Goal: Information Seeking & Learning: Learn about a topic

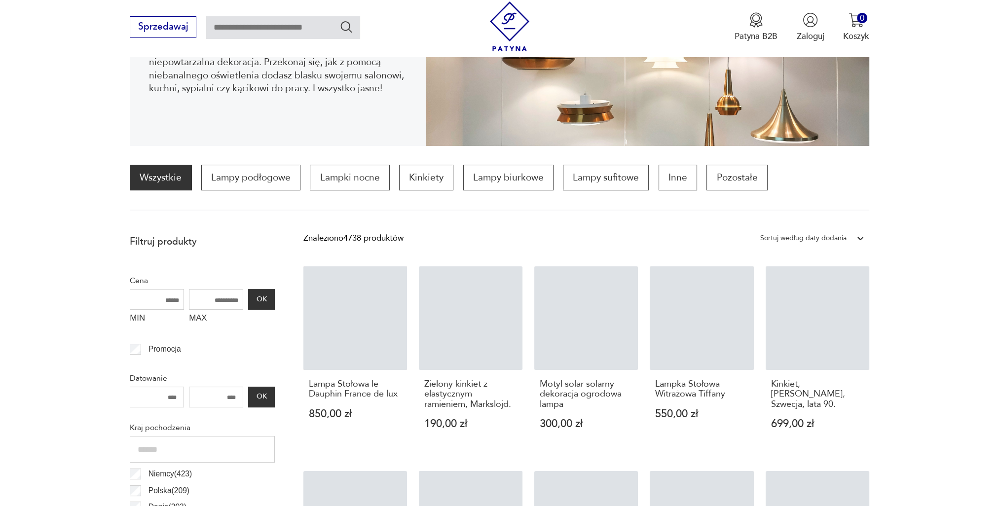
scroll to position [229, 0]
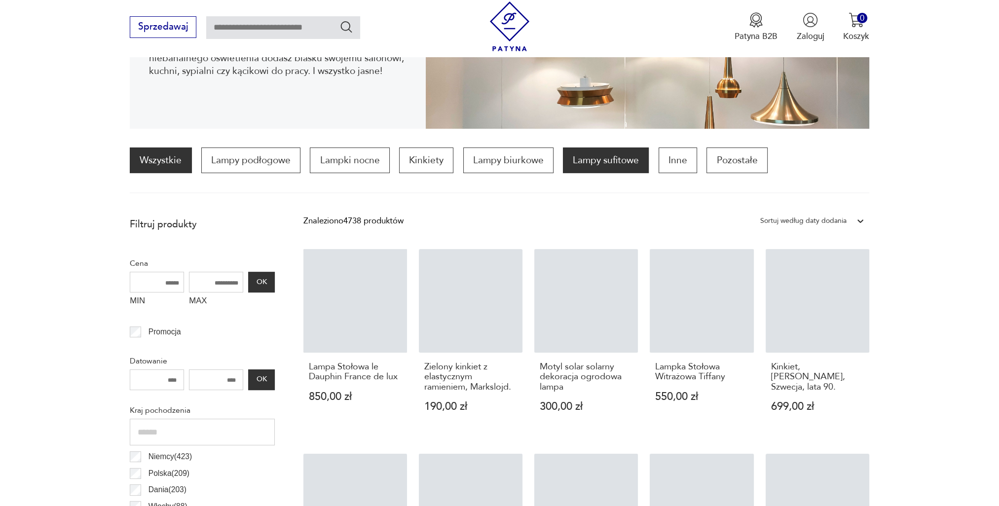
click at [572, 161] on p "Lampy sufitowe" at bounding box center [606, 161] width 86 height 26
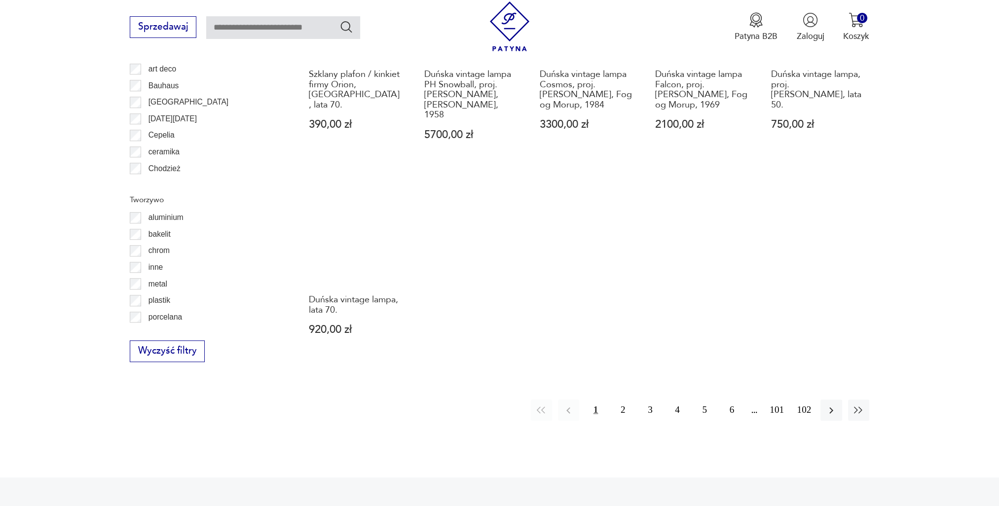
scroll to position [983, 0]
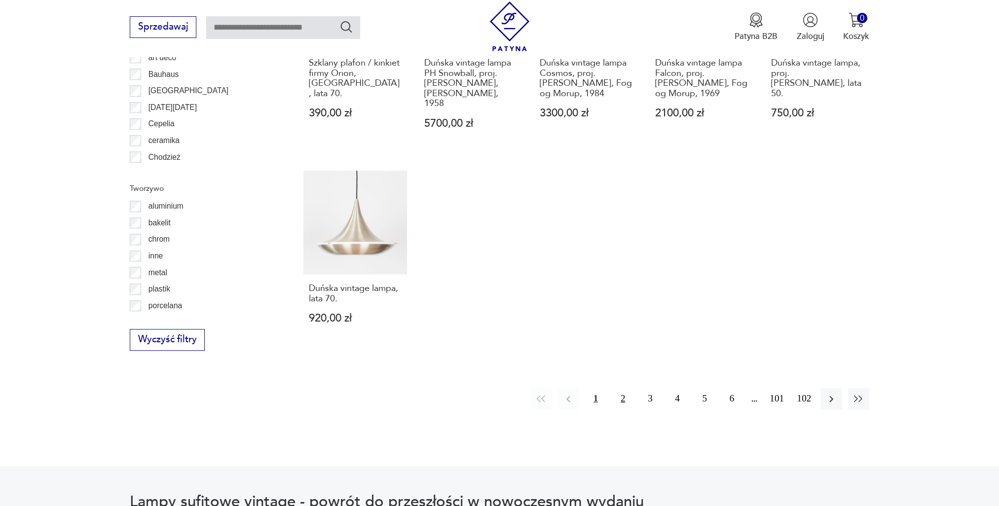
click at [621, 388] on button "2" at bounding box center [622, 398] width 21 height 21
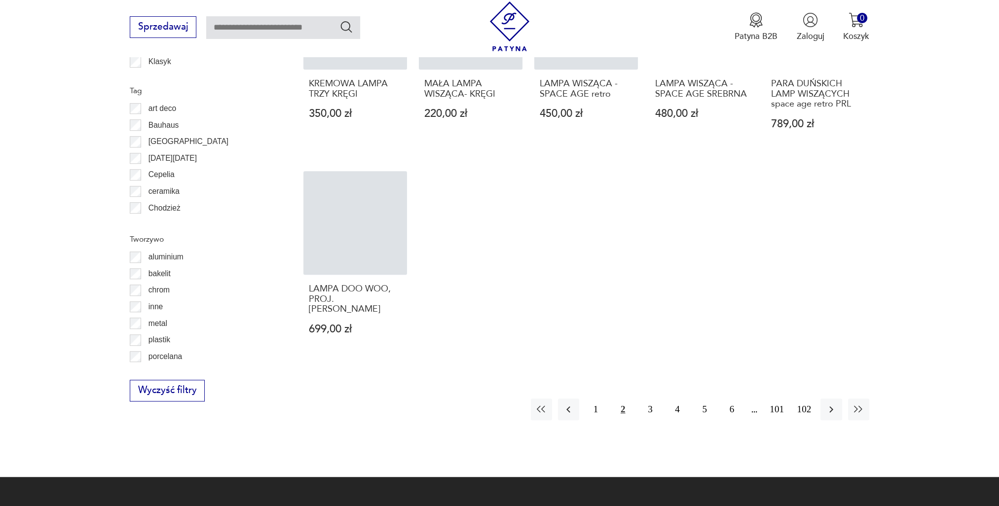
scroll to position [934, 0]
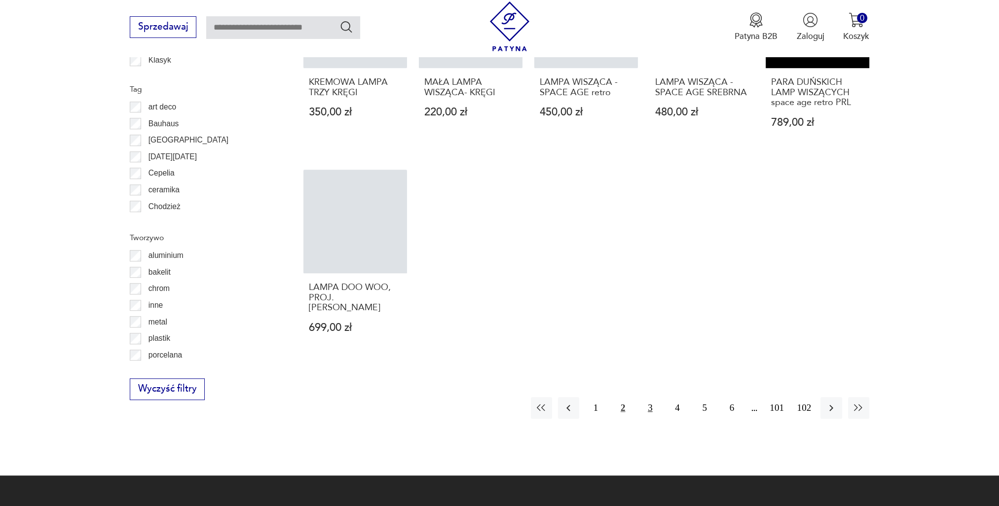
click at [645, 397] on button "3" at bounding box center [649, 407] width 21 height 21
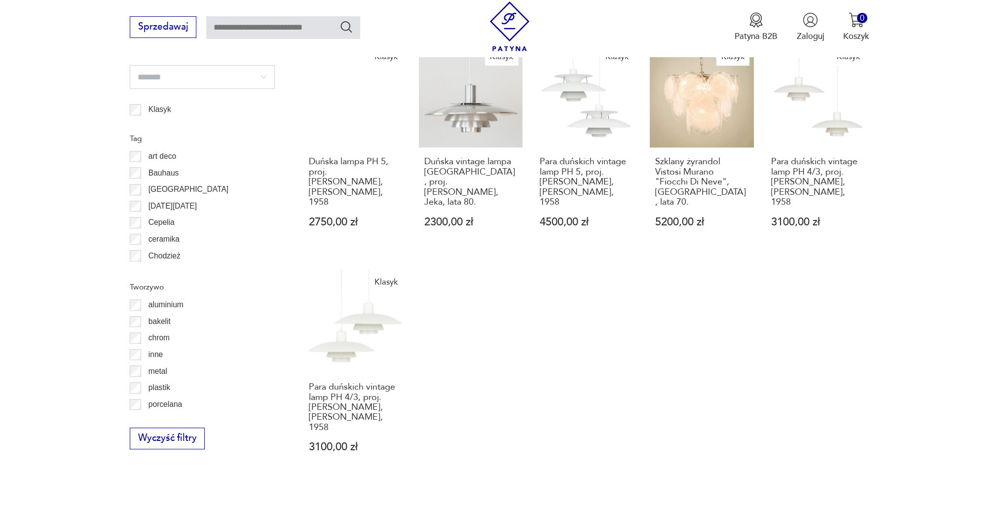
scroll to position [983, 0]
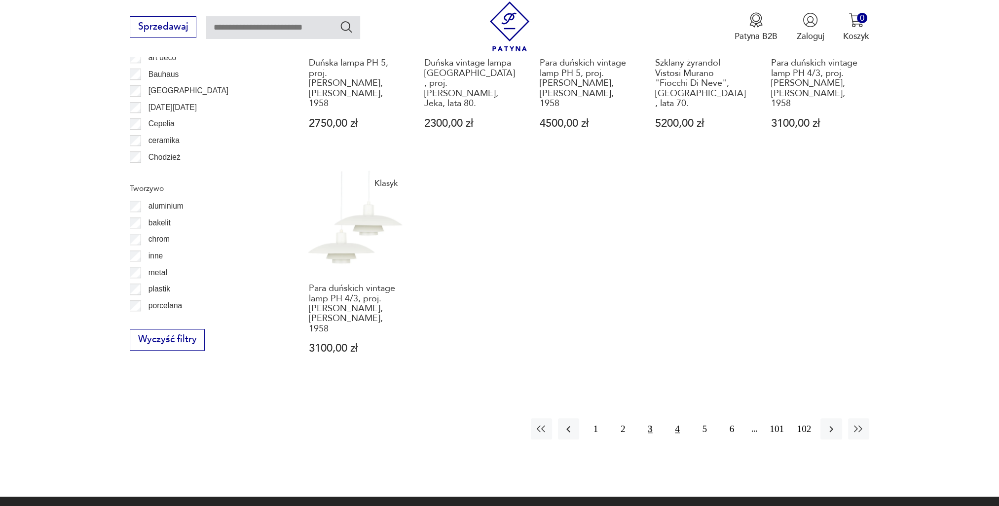
click at [682, 418] on button "4" at bounding box center [677, 428] width 21 height 21
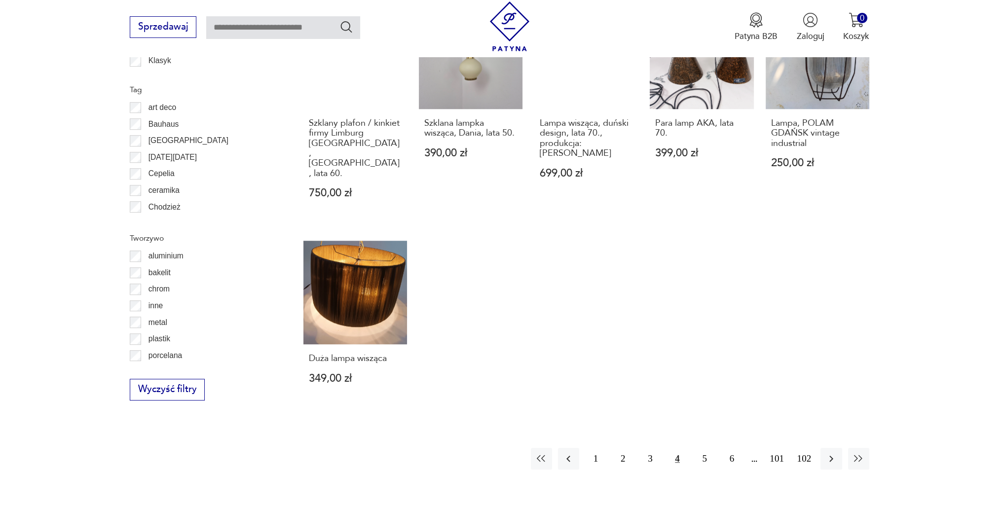
scroll to position [934, 0]
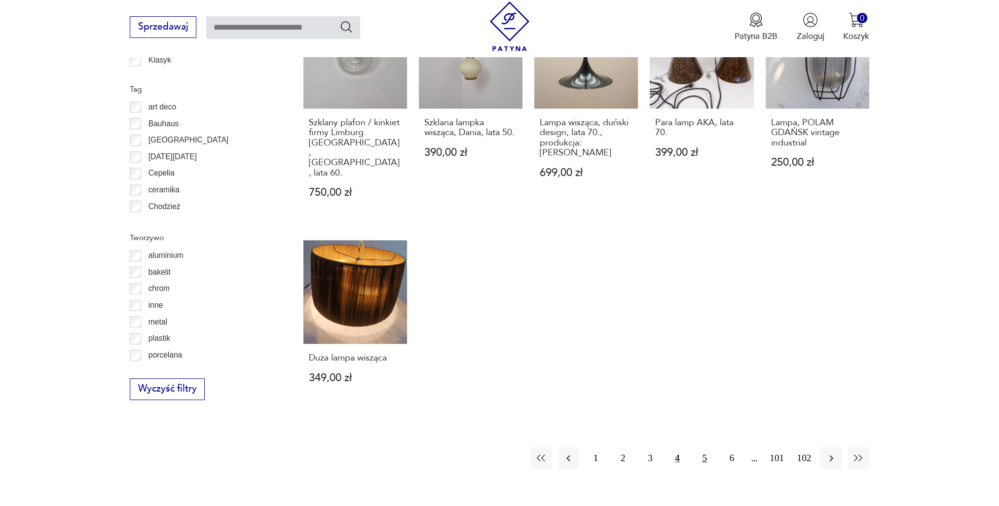
click at [707, 448] on button "5" at bounding box center [704, 458] width 21 height 21
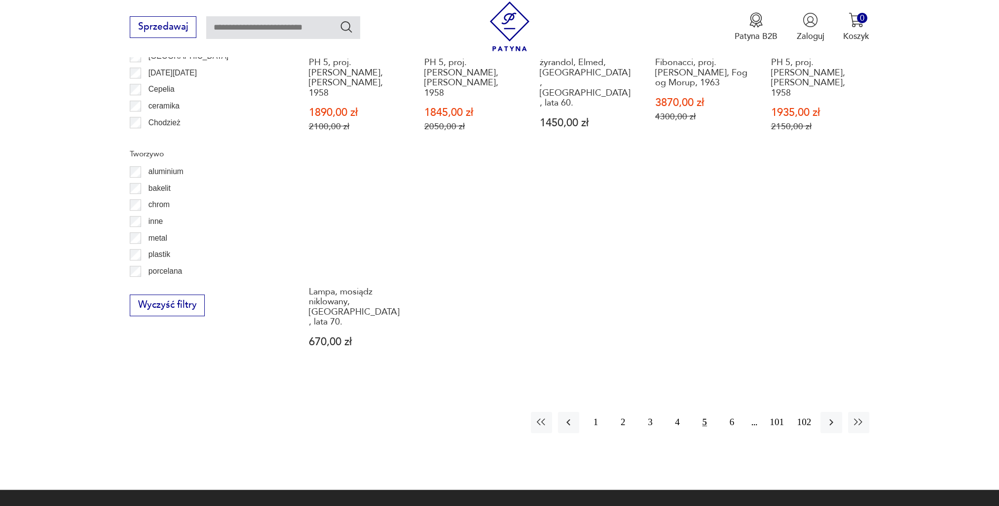
scroll to position [1033, 0]
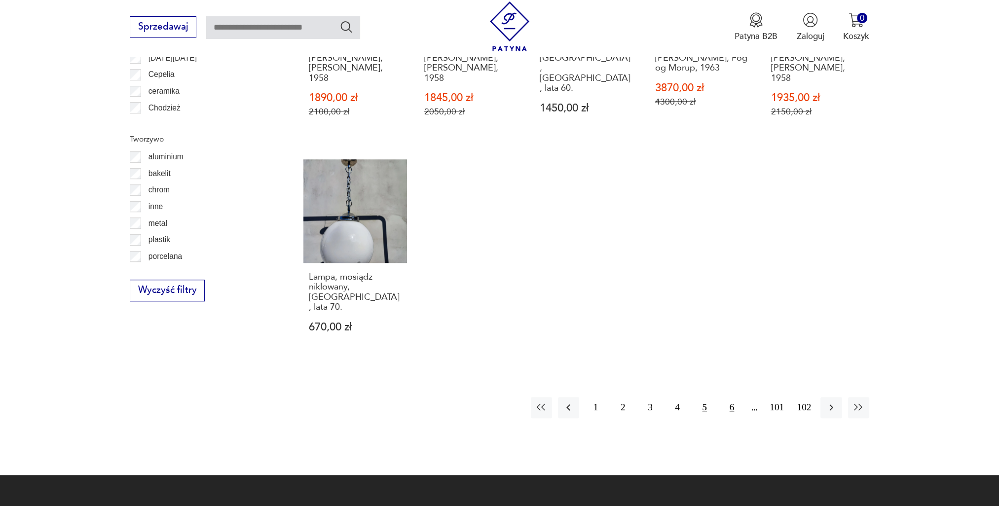
click at [726, 397] on button "6" at bounding box center [731, 407] width 21 height 21
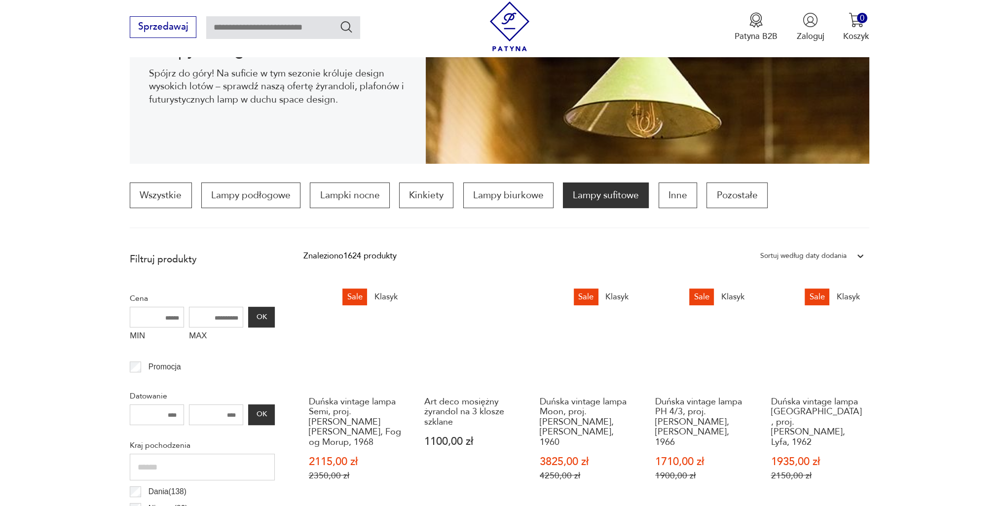
scroll to position [46, 0]
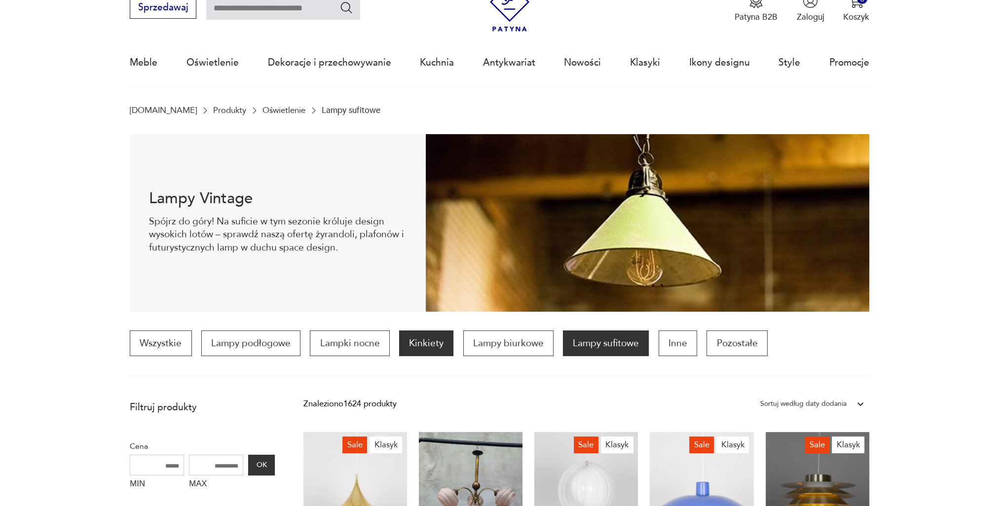
click at [417, 349] on p "Kinkiety" at bounding box center [426, 344] width 54 height 26
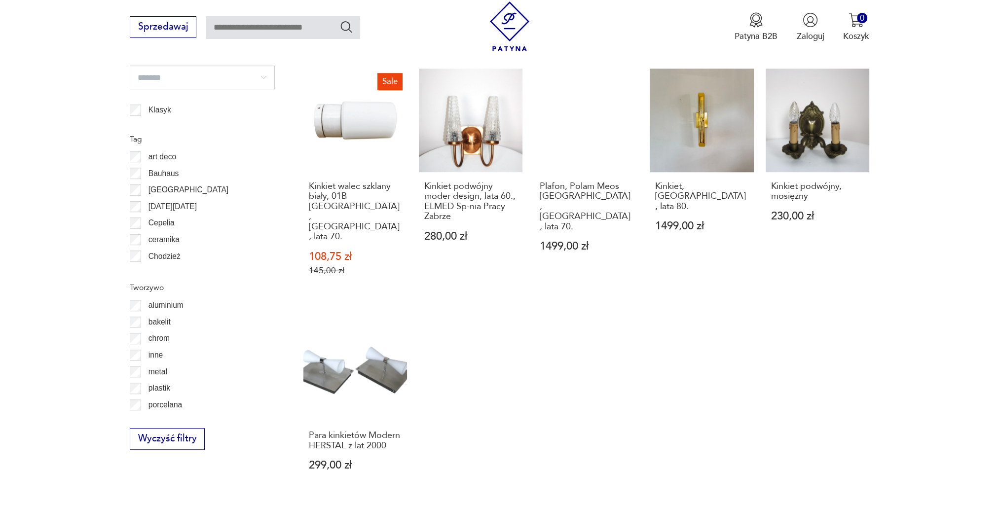
scroll to position [885, 0]
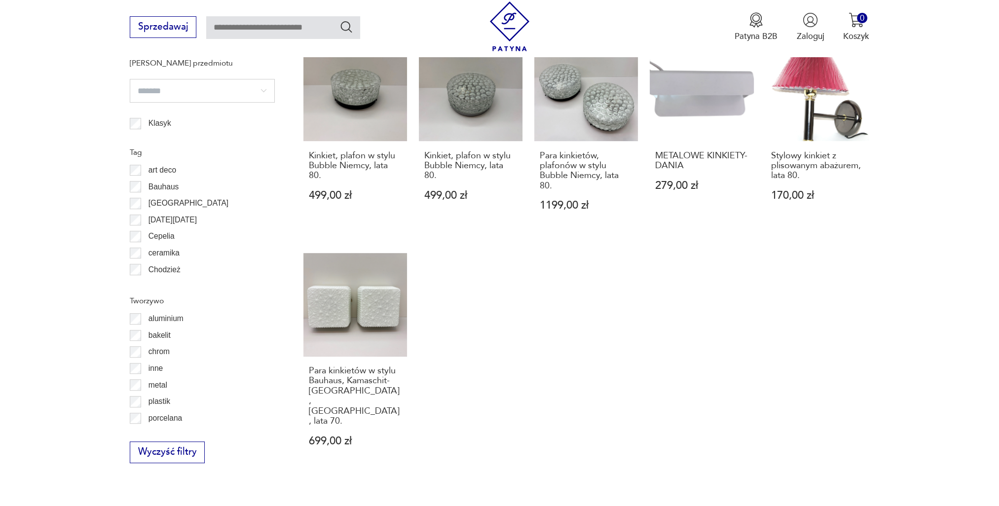
scroll to position [983, 0]
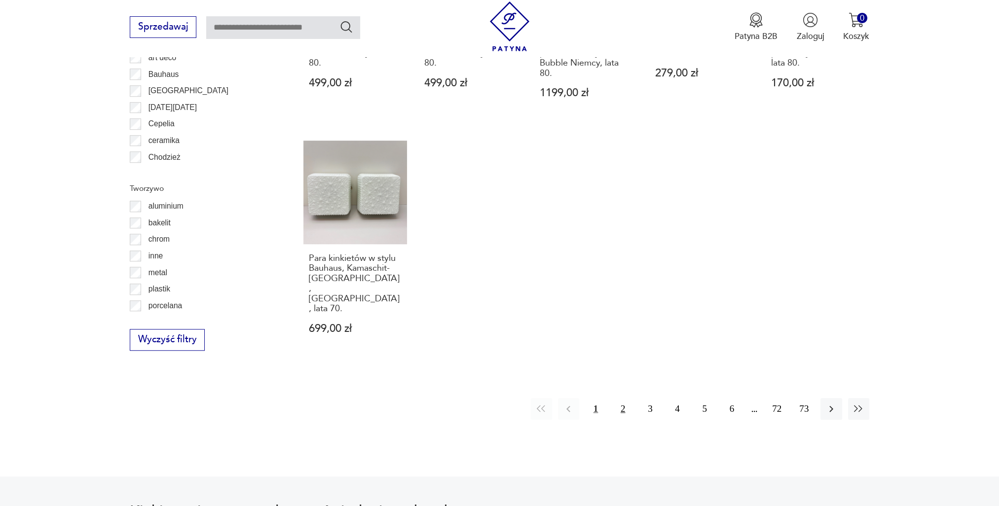
click at [625, 398] on button "2" at bounding box center [622, 408] width 21 height 21
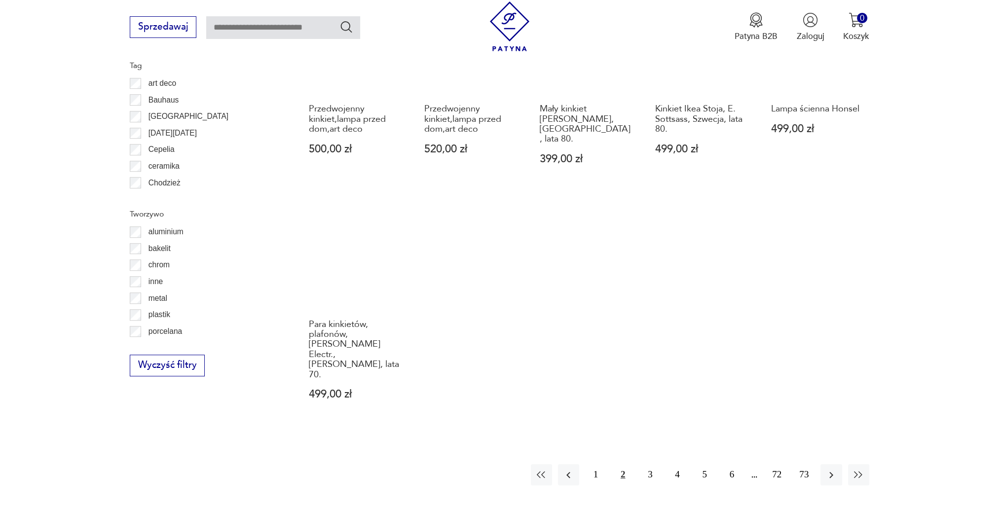
scroll to position [983, 0]
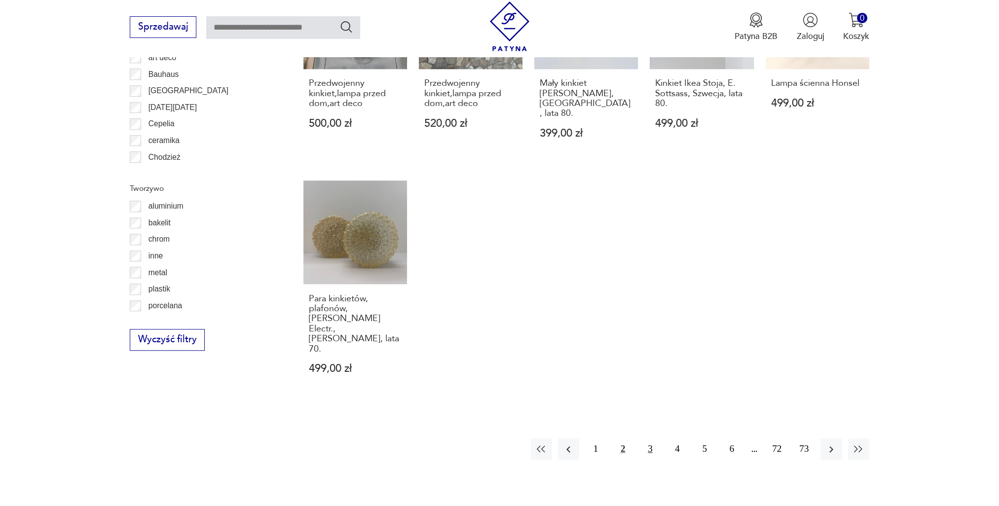
click at [649, 439] on button "3" at bounding box center [649, 449] width 21 height 21
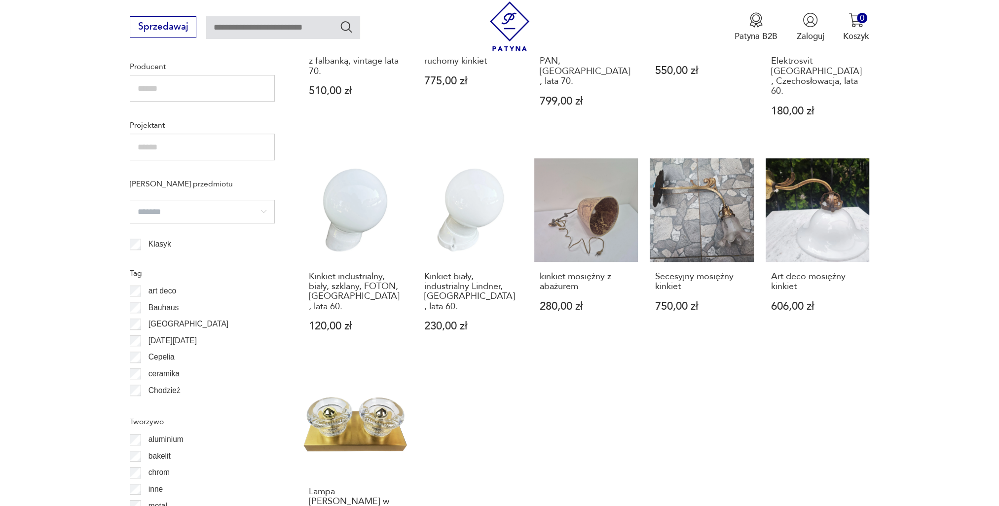
scroll to position [885, 0]
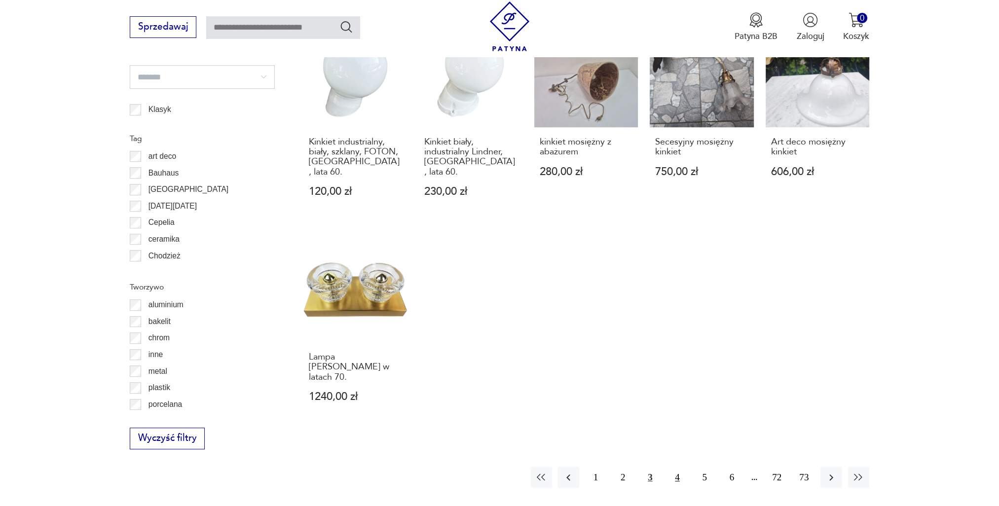
click at [675, 467] on button "4" at bounding box center [677, 477] width 21 height 21
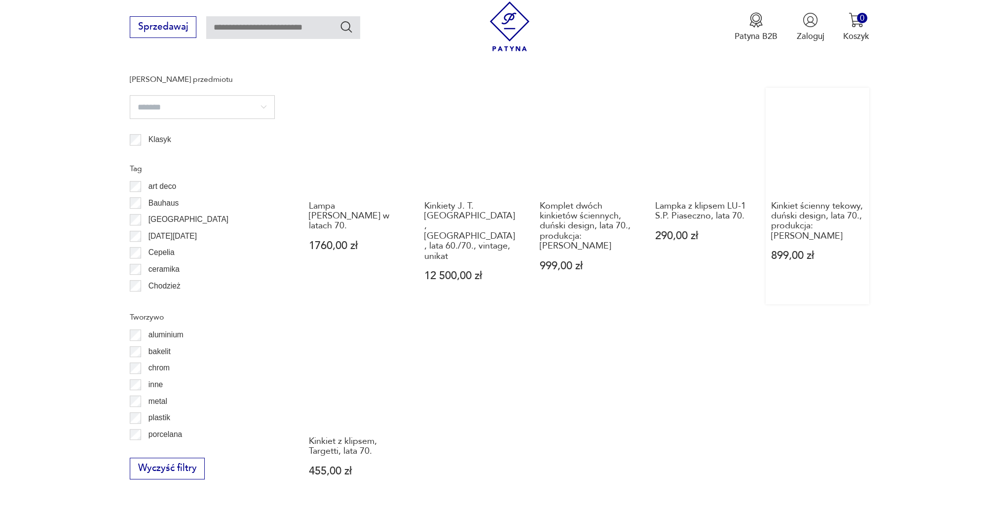
scroll to position [885, 0]
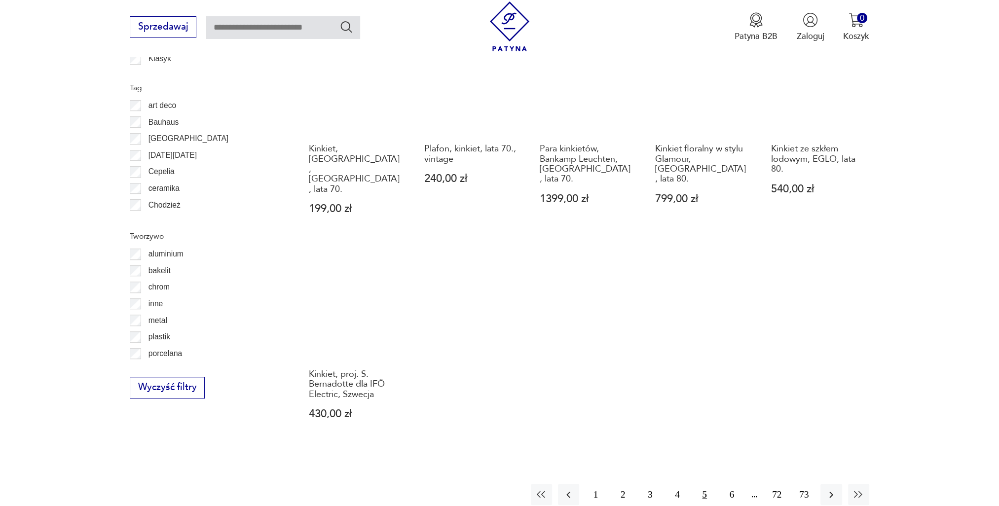
scroll to position [983, 0]
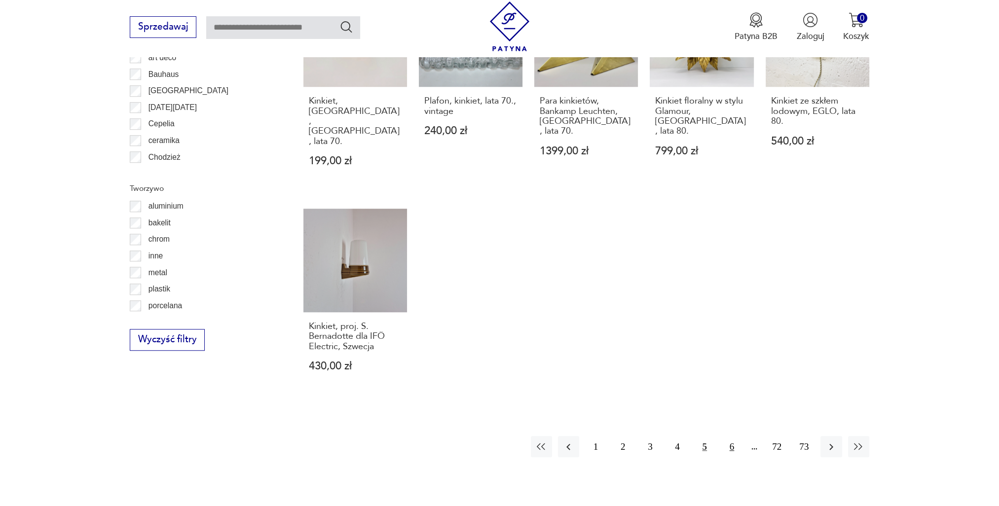
click at [726, 436] on button "6" at bounding box center [731, 446] width 21 height 21
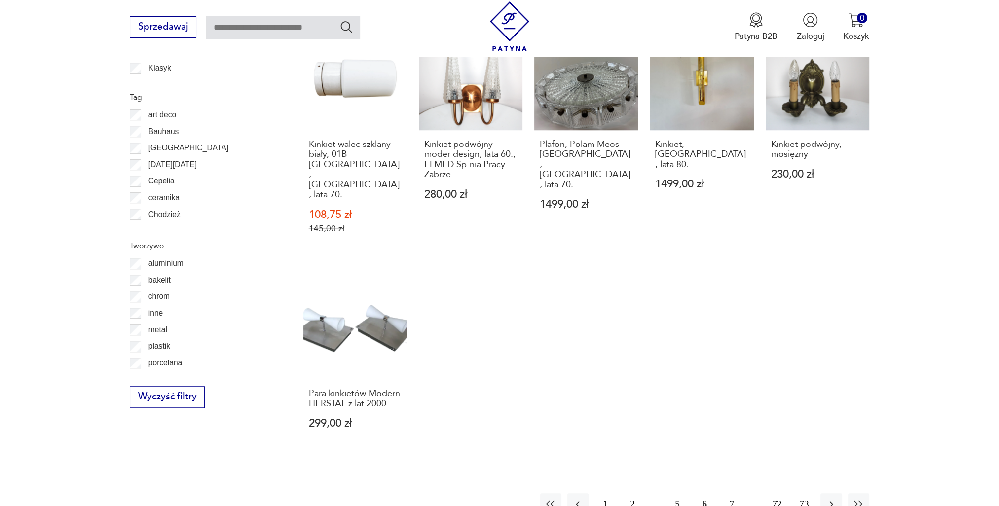
scroll to position [934, 0]
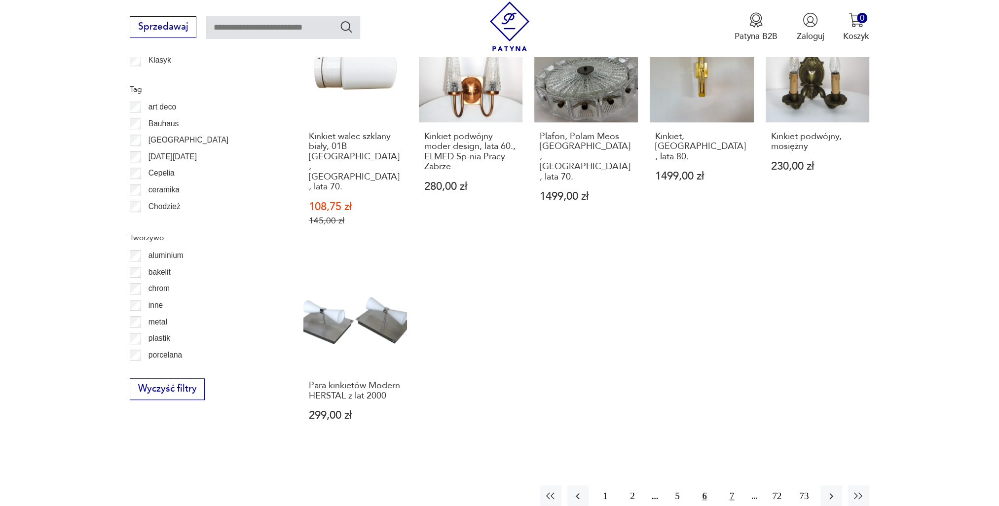
click at [727, 486] on button "7" at bounding box center [731, 496] width 21 height 21
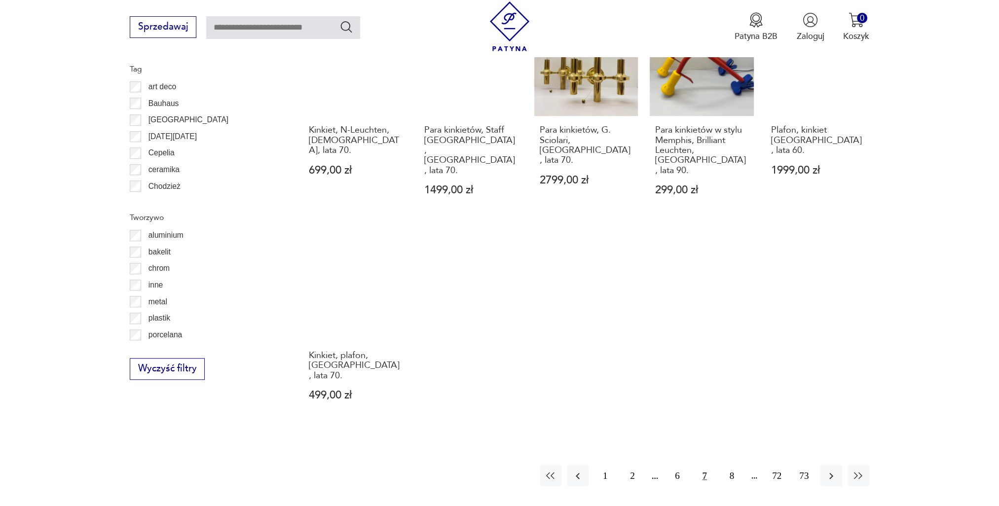
scroll to position [983, 0]
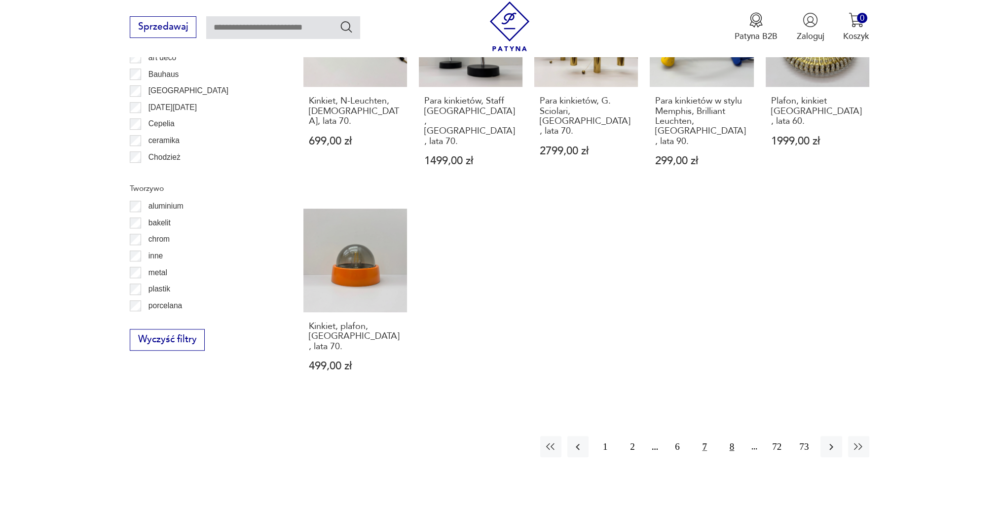
click at [729, 436] on button "8" at bounding box center [731, 446] width 21 height 21
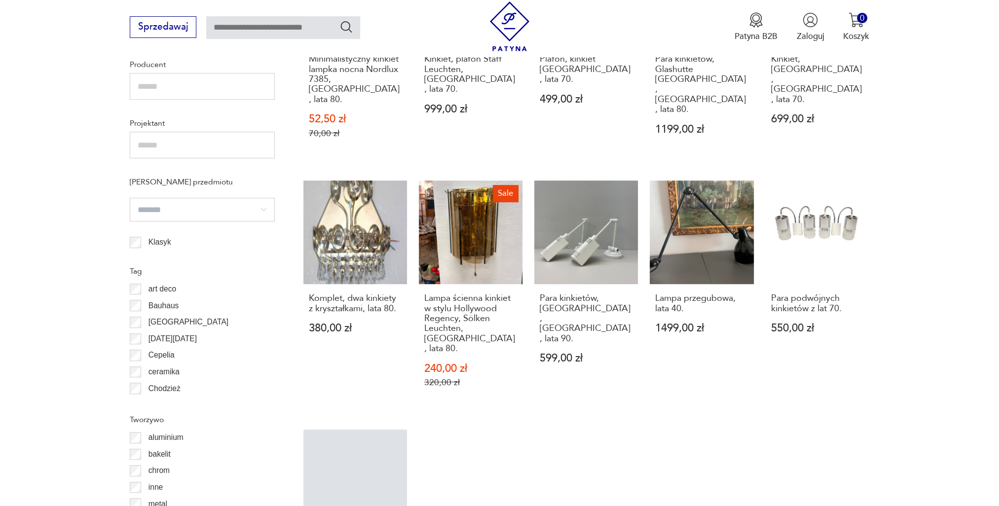
scroll to position [934, 0]
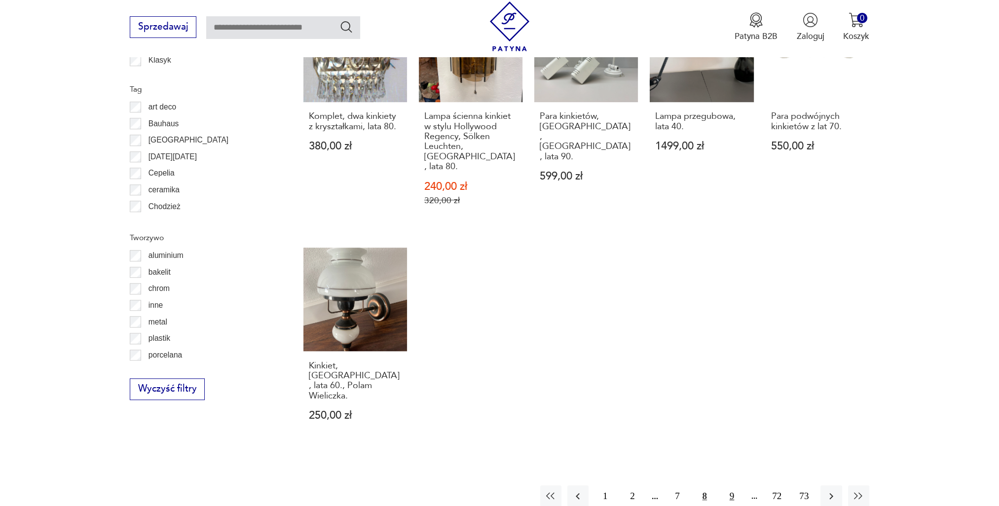
click at [735, 486] on button "9" at bounding box center [731, 496] width 21 height 21
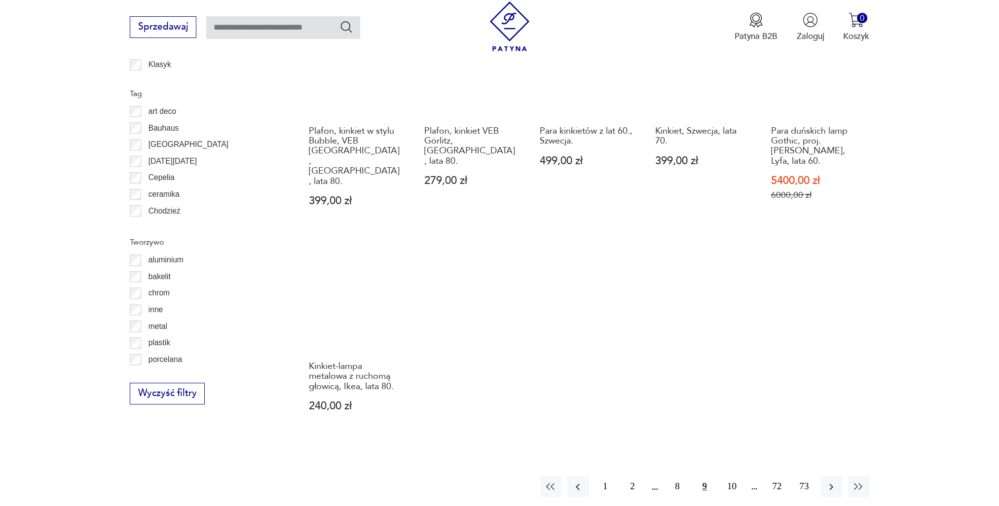
scroll to position [934, 0]
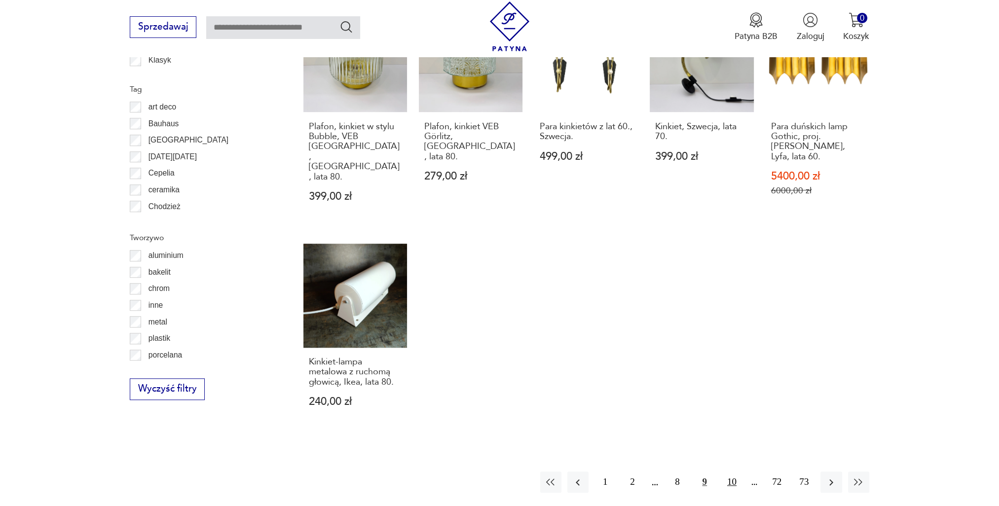
click at [738, 472] on button "10" at bounding box center [731, 482] width 21 height 21
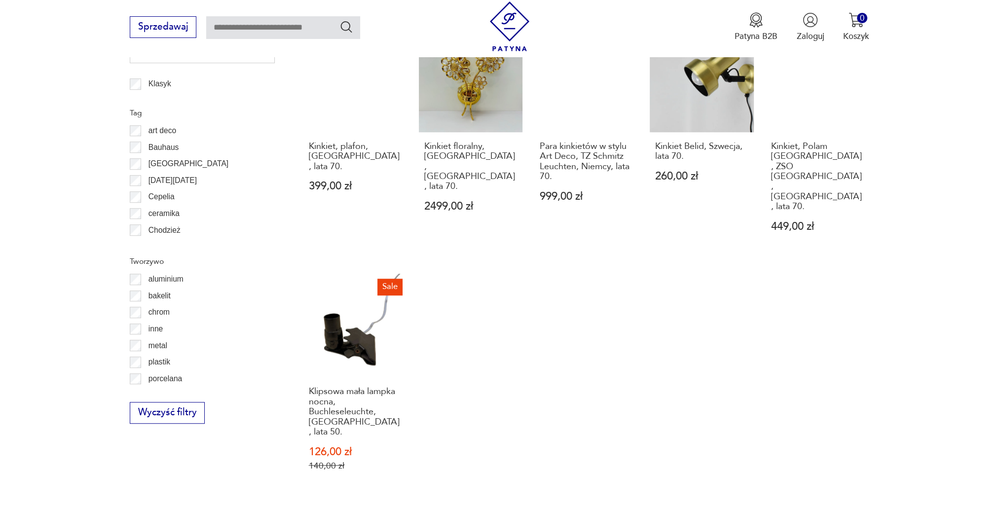
scroll to position [1033, 0]
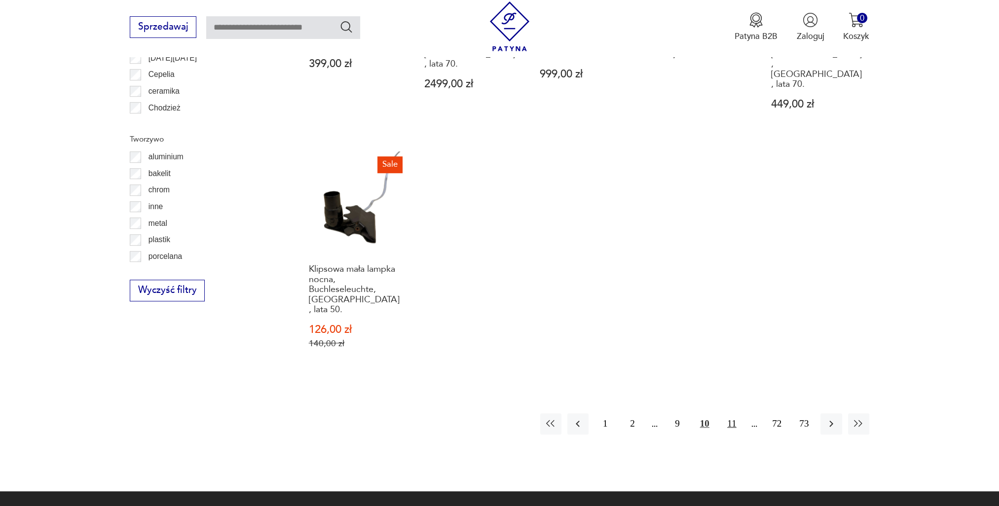
click at [734, 413] on button "11" at bounding box center [731, 423] width 21 height 21
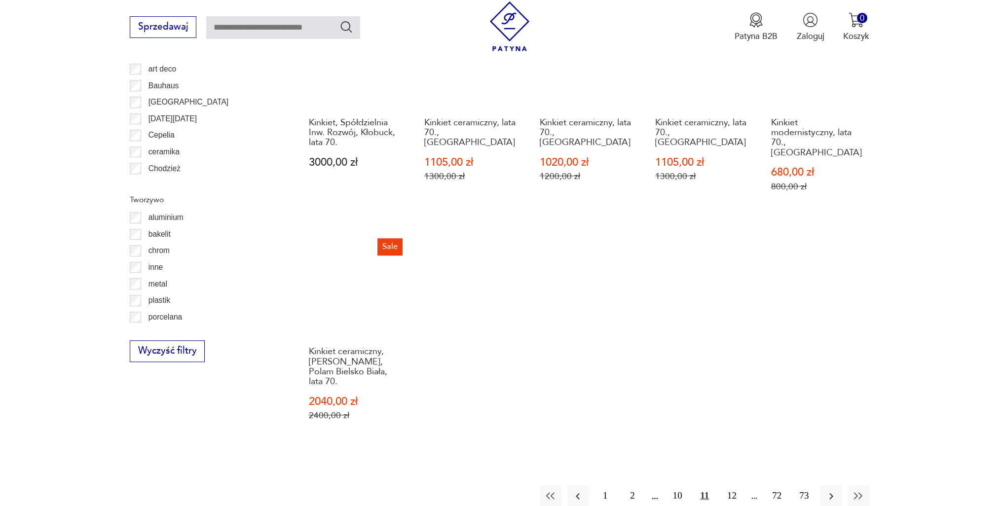
scroll to position [983, 0]
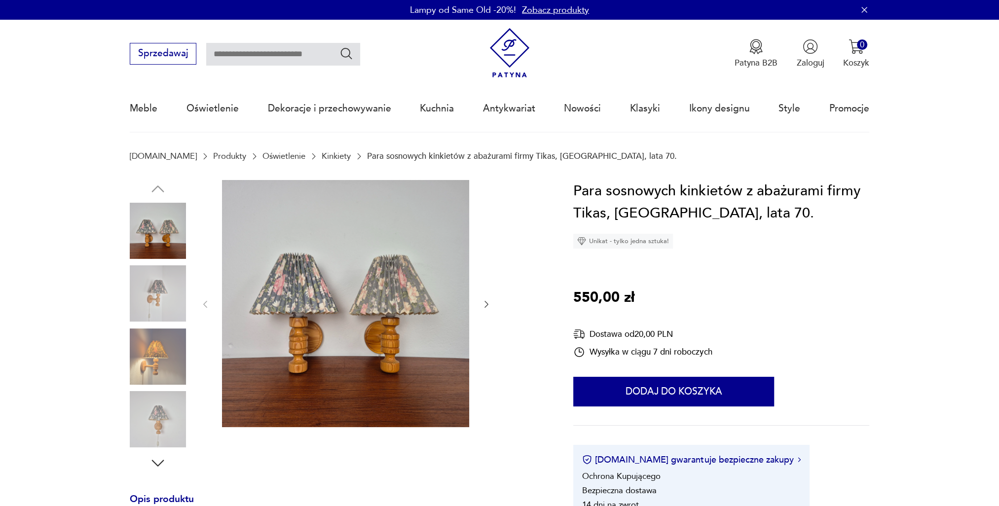
click at [171, 297] on img at bounding box center [158, 293] width 56 height 56
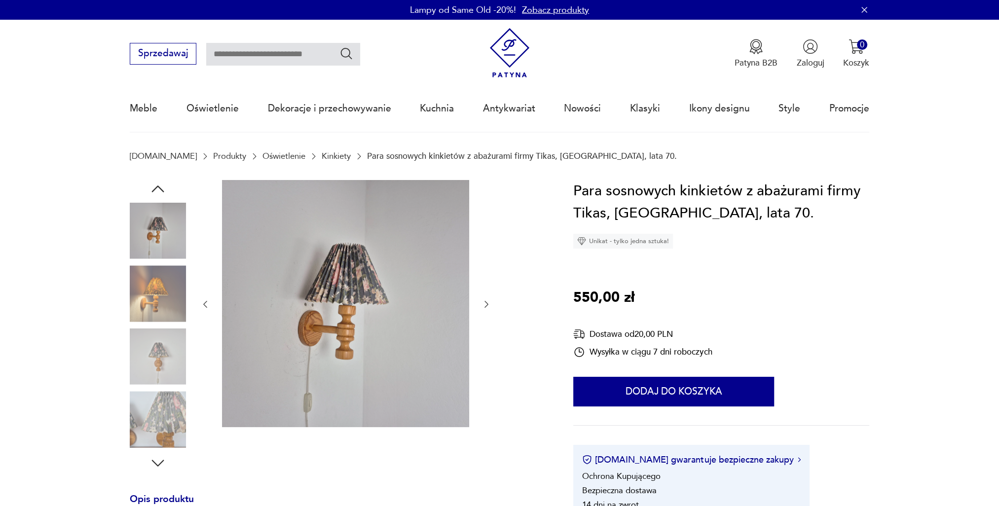
click at [166, 312] on img at bounding box center [158, 293] width 56 height 56
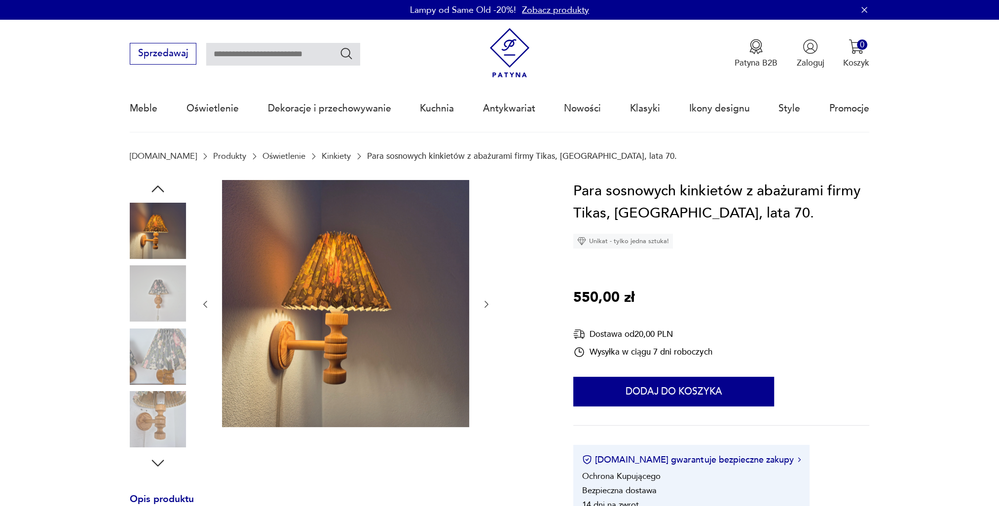
click at [166, 344] on img at bounding box center [158, 357] width 56 height 56
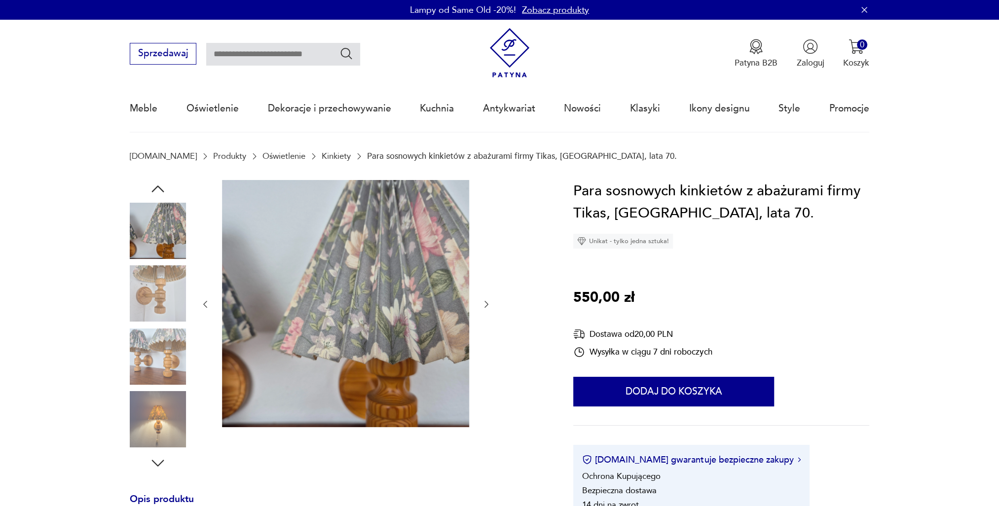
click at [166, 368] on img at bounding box center [158, 357] width 56 height 56
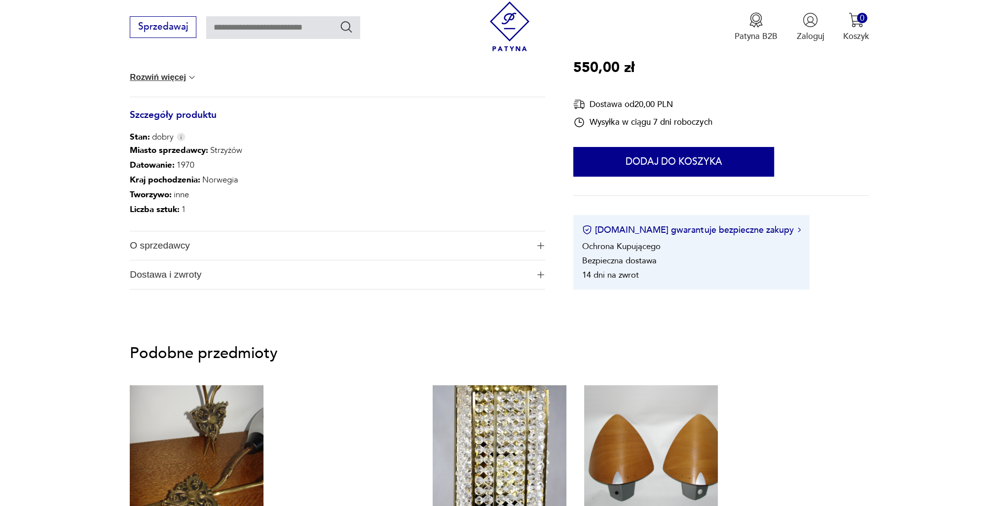
scroll to position [395, 0]
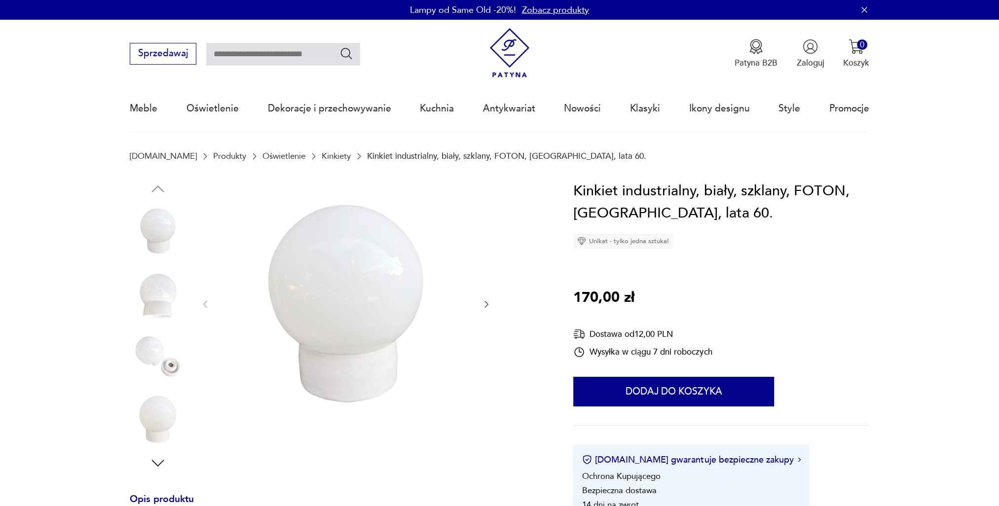
click at [159, 304] on img at bounding box center [158, 293] width 56 height 56
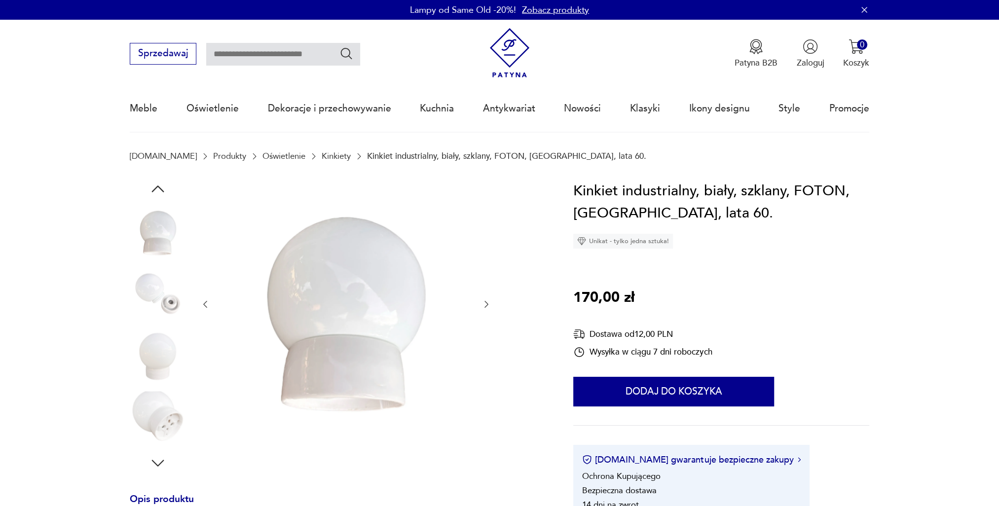
click at [159, 323] on div at bounding box center [158, 294] width 56 height 58
click at [164, 376] on img at bounding box center [158, 357] width 56 height 56
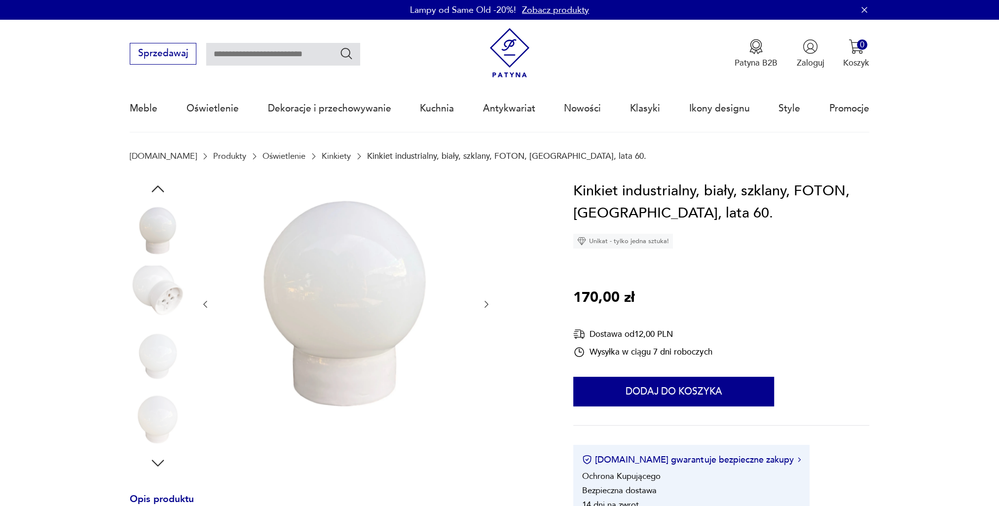
click at [166, 305] on img at bounding box center [158, 293] width 56 height 56
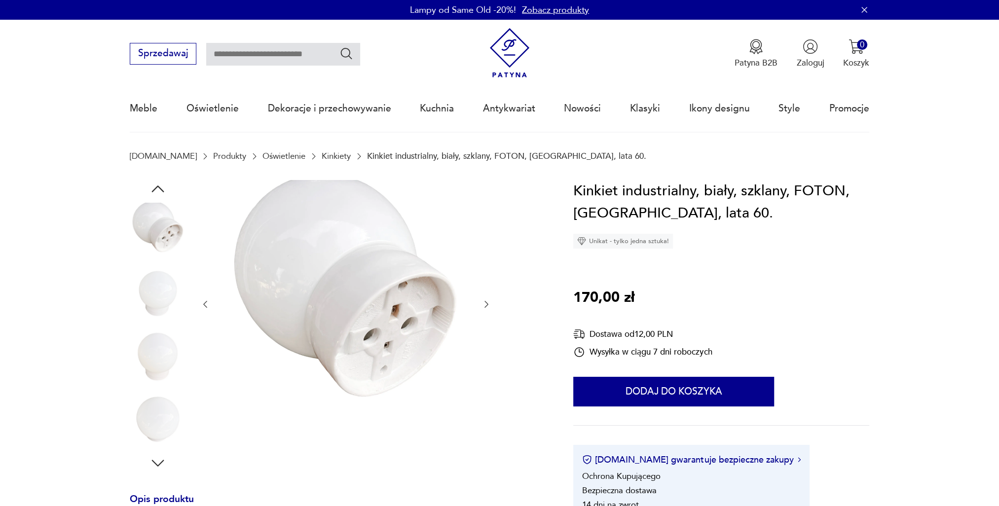
click at [165, 325] on div at bounding box center [158, 326] width 56 height 247
click at [157, 425] on img at bounding box center [158, 419] width 56 height 56
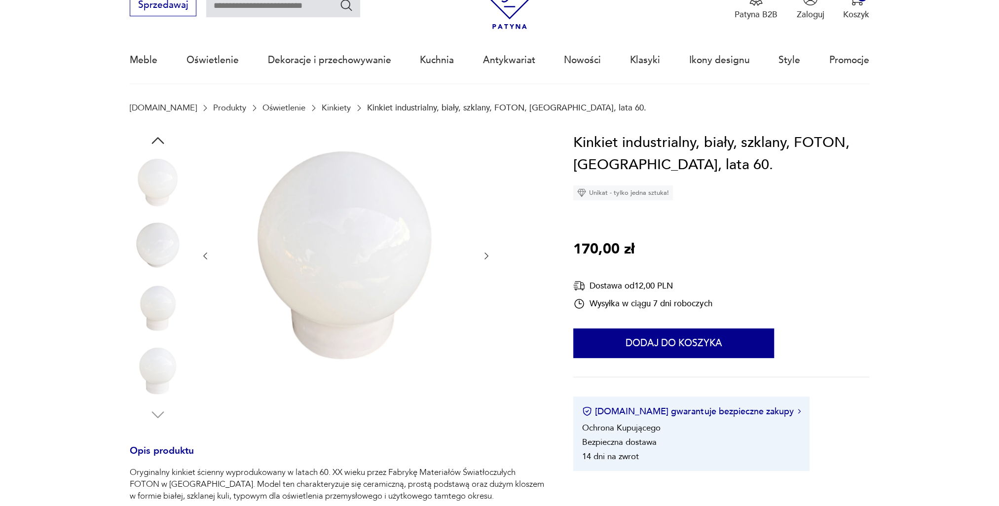
scroll to position [99, 0]
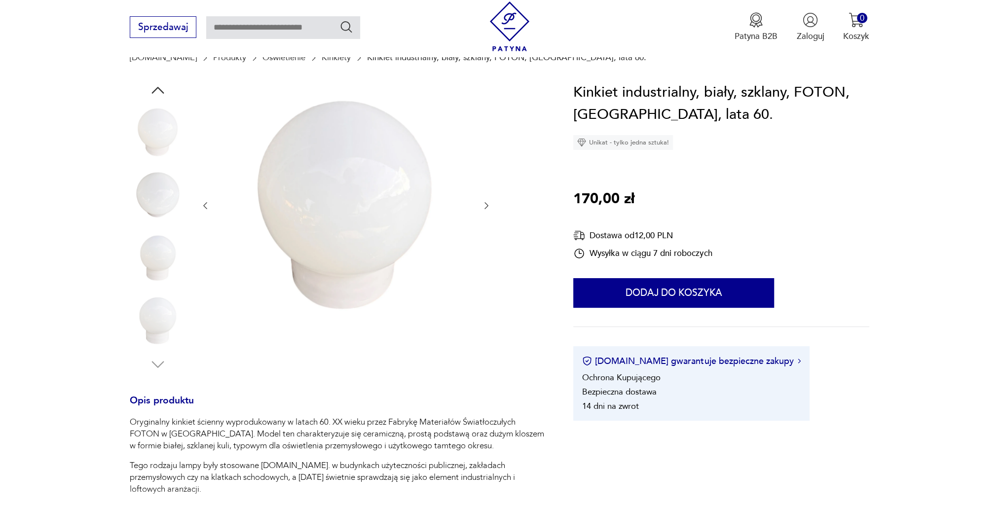
click at [489, 206] on icon "button" at bounding box center [487, 206] width 10 height 10
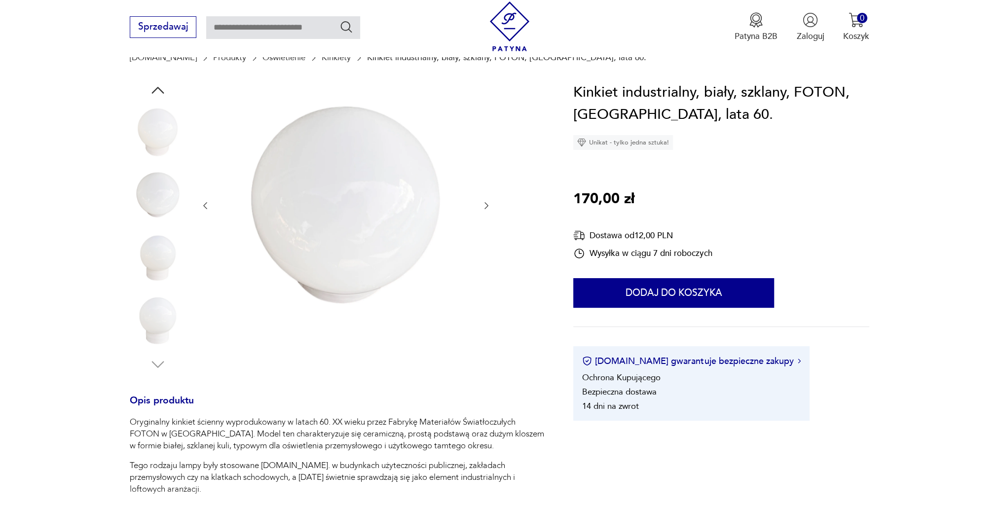
click at [487, 206] on icon "button" at bounding box center [487, 206] width 4 height 7
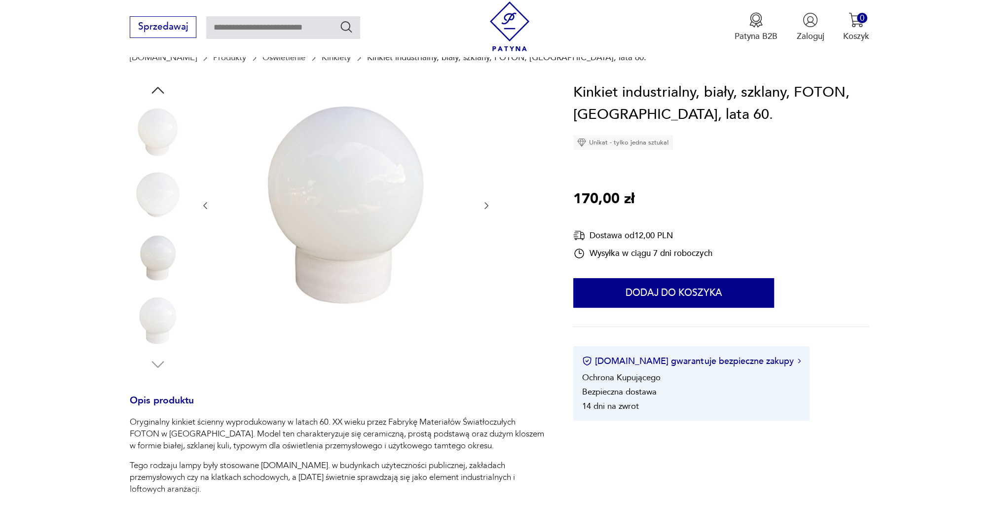
click at [487, 206] on icon "button" at bounding box center [487, 206] width 4 height 7
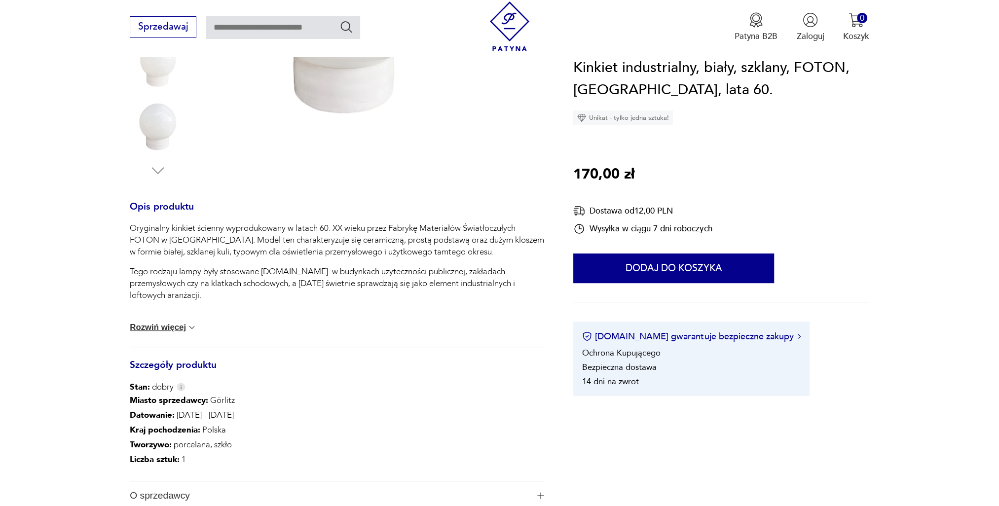
scroll to position [345, 0]
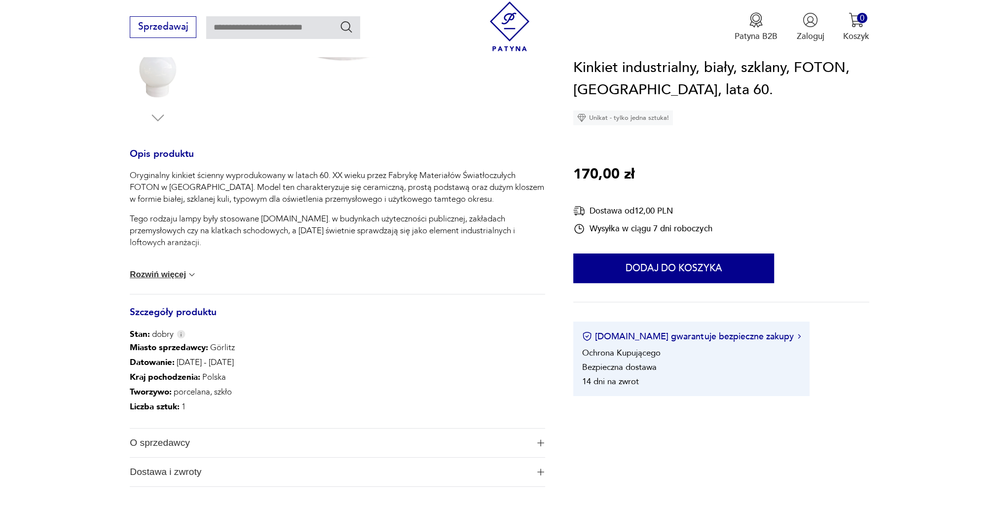
click at [152, 279] on button "Rozwiń więcej" at bounding box center [163, 275] width 67 height 10
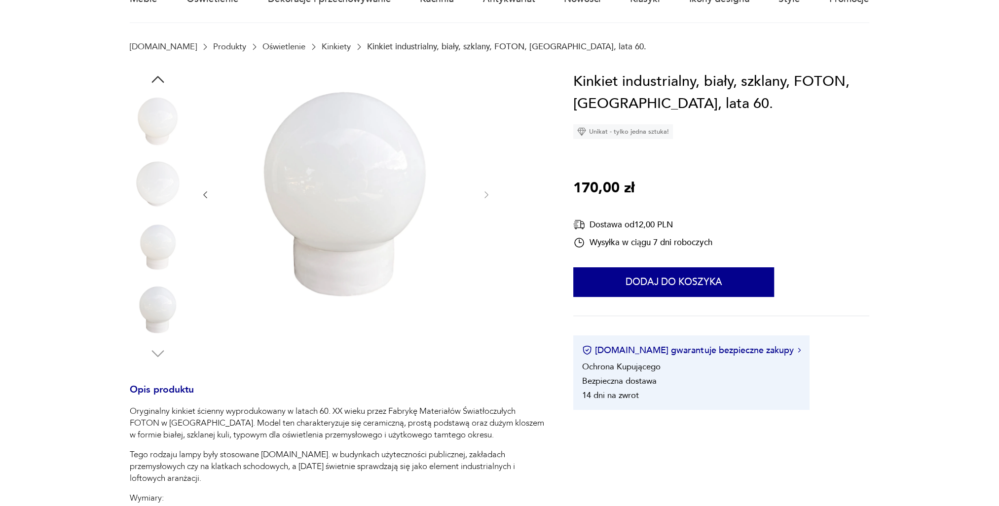
scroll to position [0, 0]
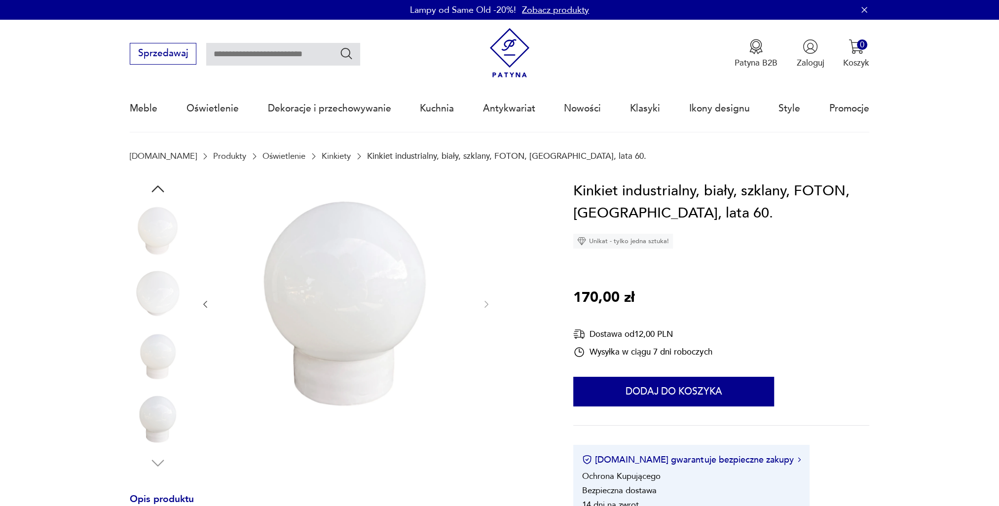
click at [166, 296] on img at bounding box center [158, 293] width 56 height 56
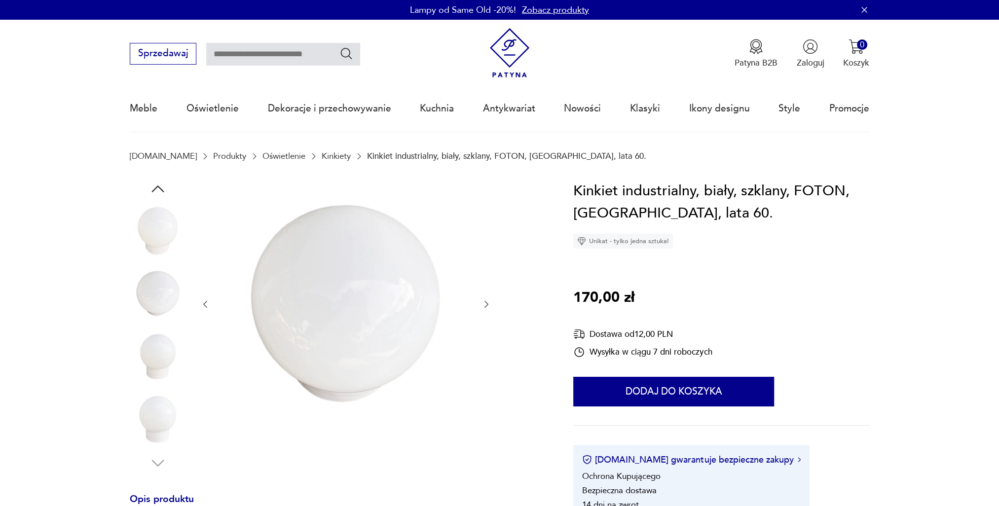
click at [164, 352] on img at bounding box center [158, 357] width 56 height 56
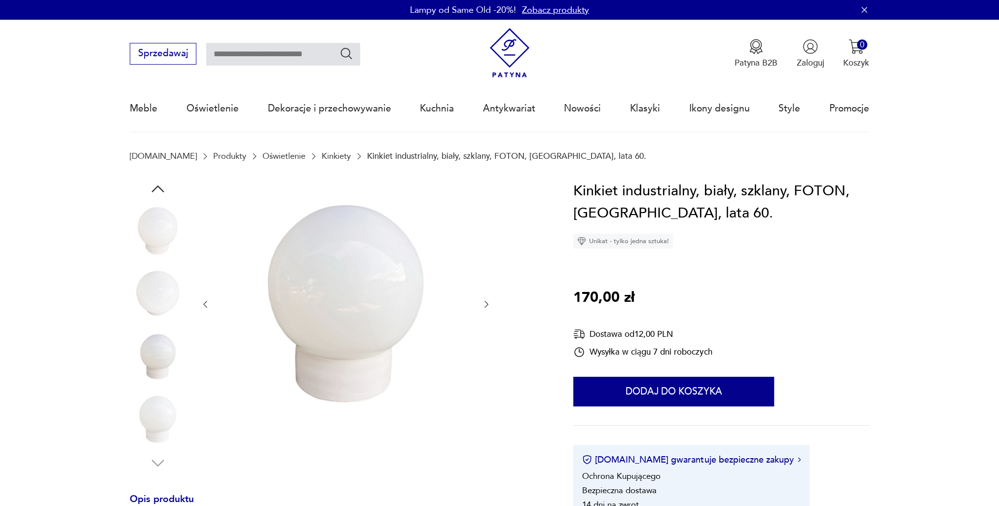
click at [165, 415] on img at bounding box center [158, 419] width 56 height 56
click at [151, 241] on img at bounding box center [158, 231] width 56 height 56
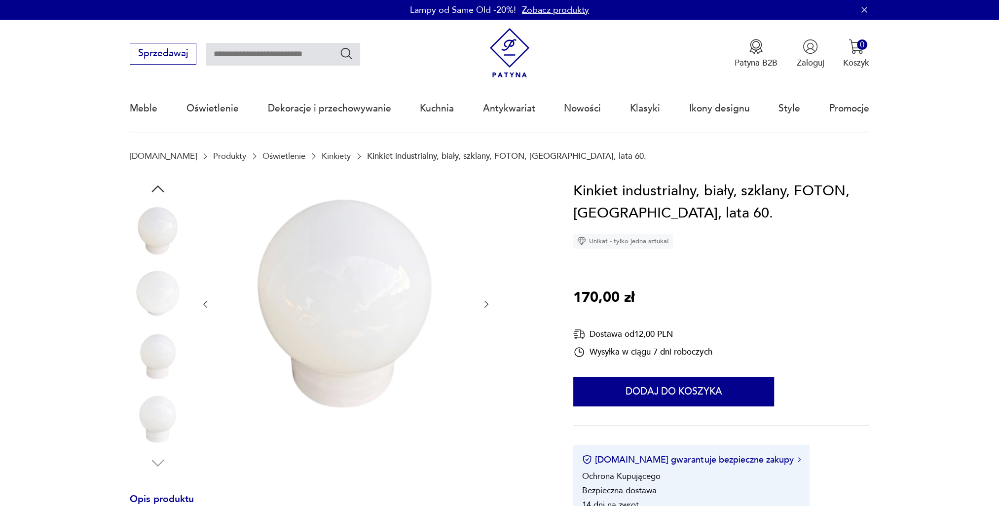
click at [489, 307] on icon "button" at bounding box center [487, 304] width 10 height 10
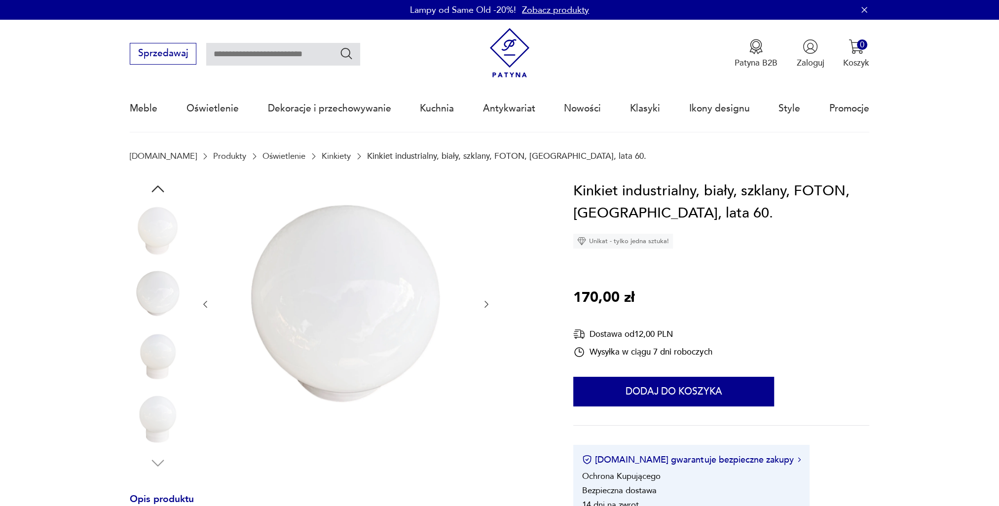
click at [489, 307] on icon "button" at bounding box center [487, 304] width 10 height 10
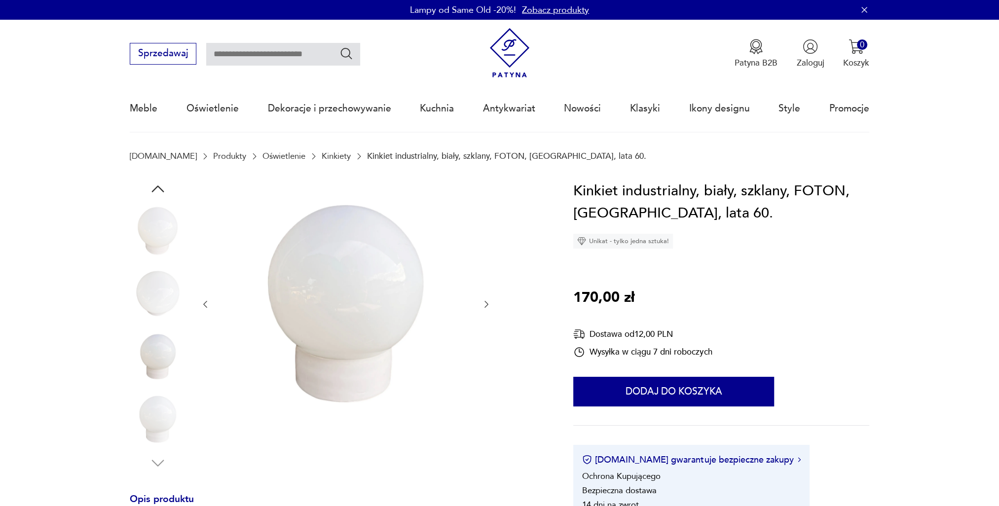
click at [489, 307] on icon "button" at bounding box center [487, 304] width 10 height 10
click at [205, 305] on icon "button" at bounding box center [205, 304] width 10 height 10
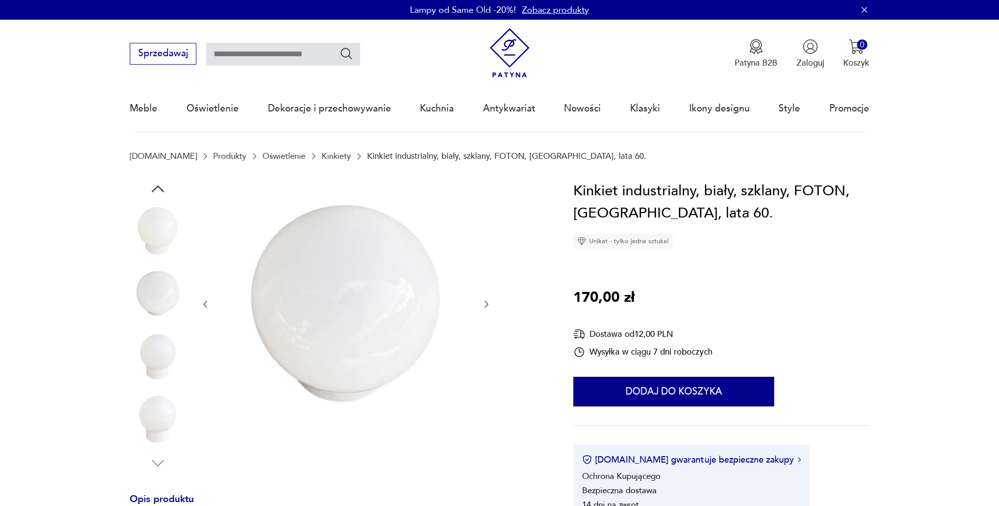
click at [205, 305] on icon "button" at bounding box center [205, 304] width 10 height 10
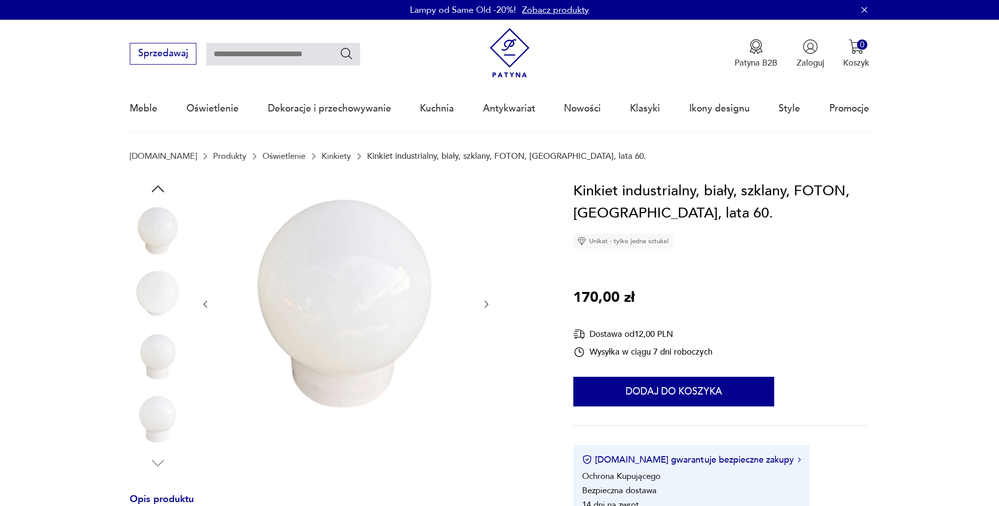
click at [205, 305] on icon "button" at bounding box center [205, 304] width 10 height 10
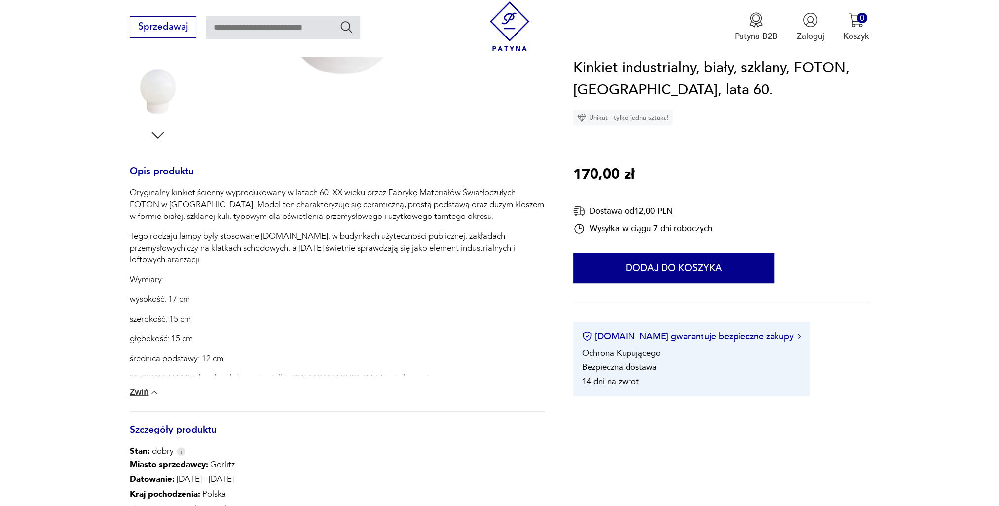
scroll to position [345, 0]
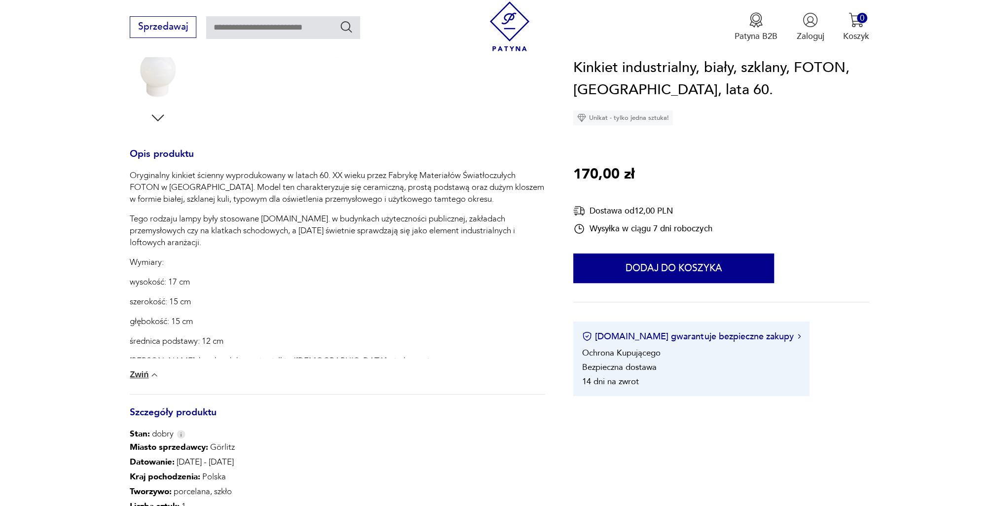
click at [137, 377] on button "Zwiń" at bounding box center [145, 375] width 30 height 10
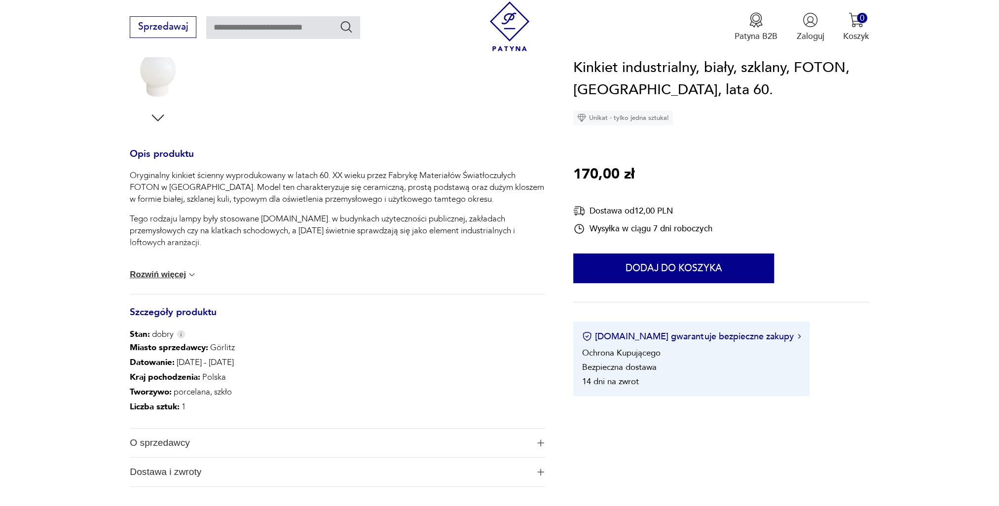
click at [159, 277] on button "Rozwiń więcej" at bounding box center [163, 275] width 67 height 10
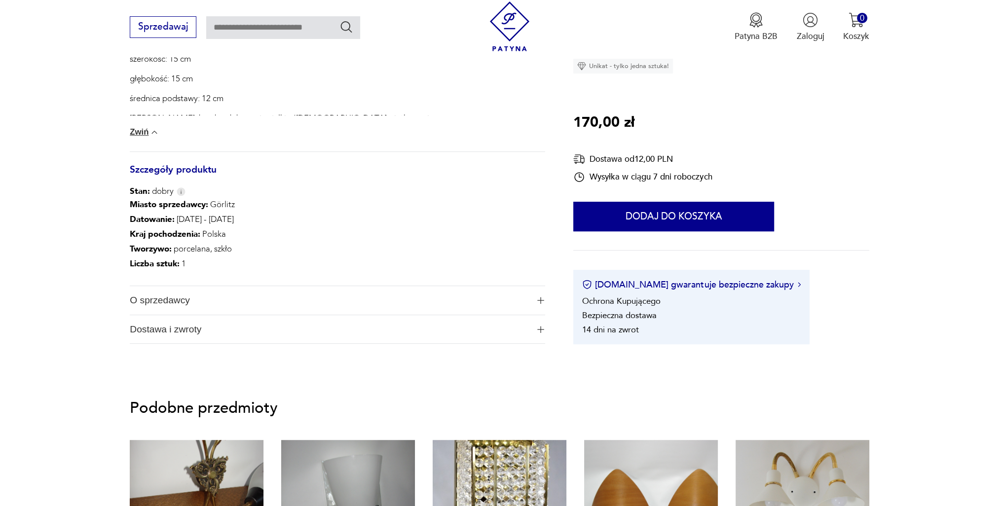
scroll to position [592, 0]
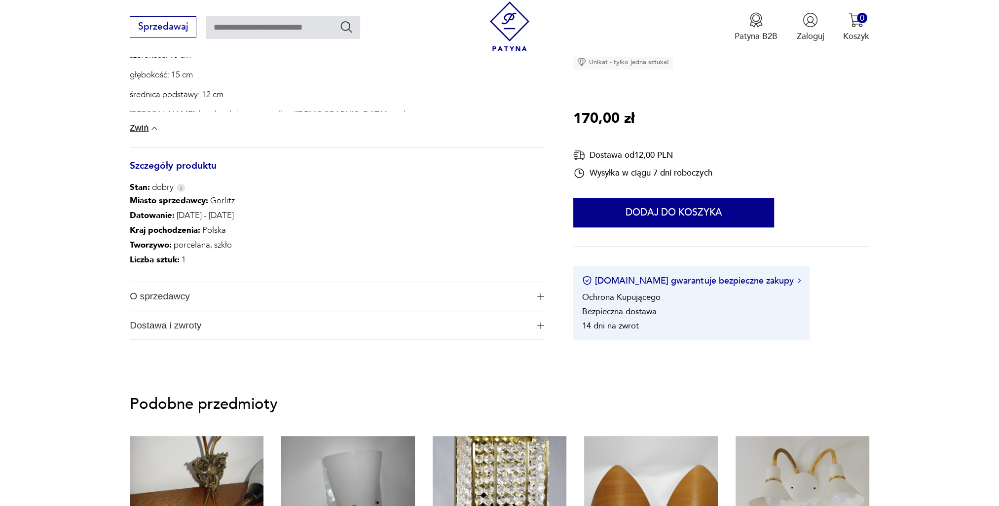
click at [310, 297] on span "O sprzedawcy" at bounding box center [329, 296] width 399 height 29
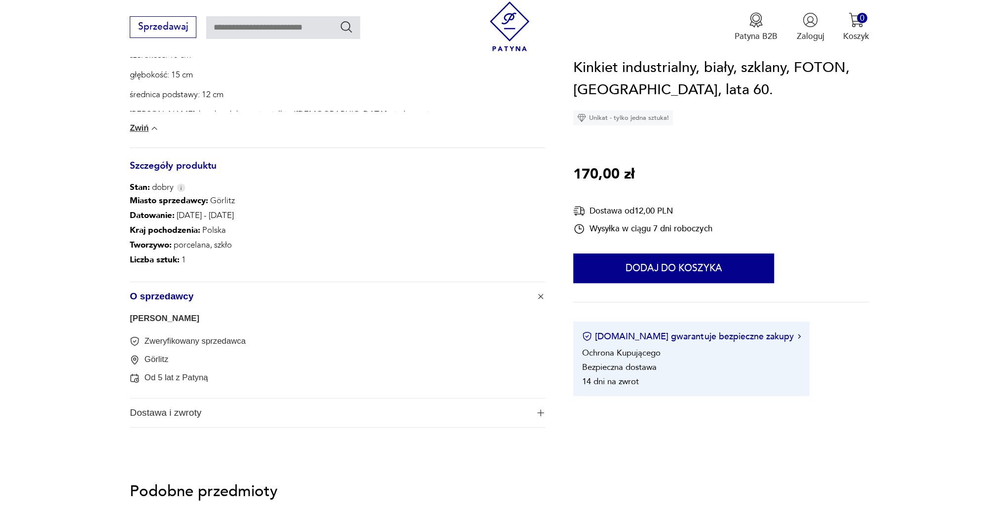
click at [300, 423] on span "Dostawa i zwroty" at bounding box center [329, 413] width 399 height 29
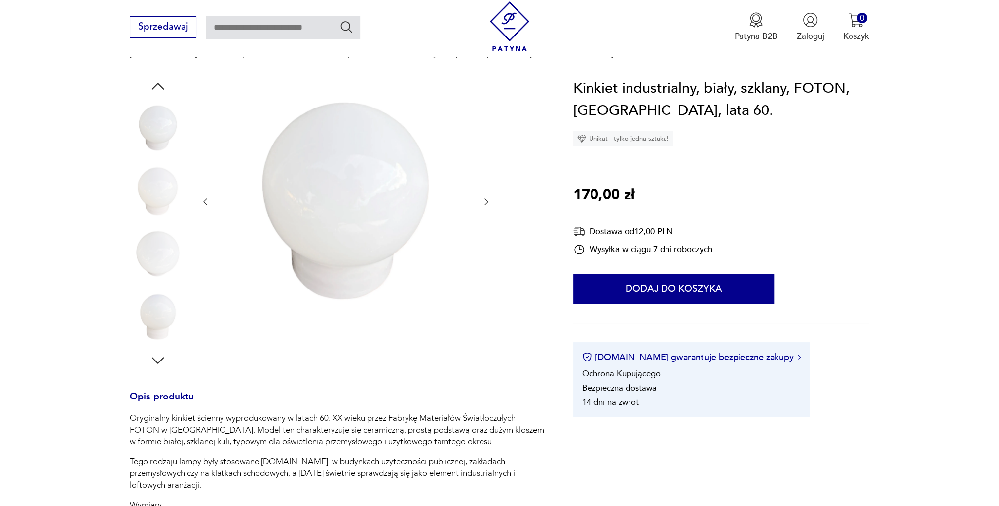
scroll to position [148, 0]
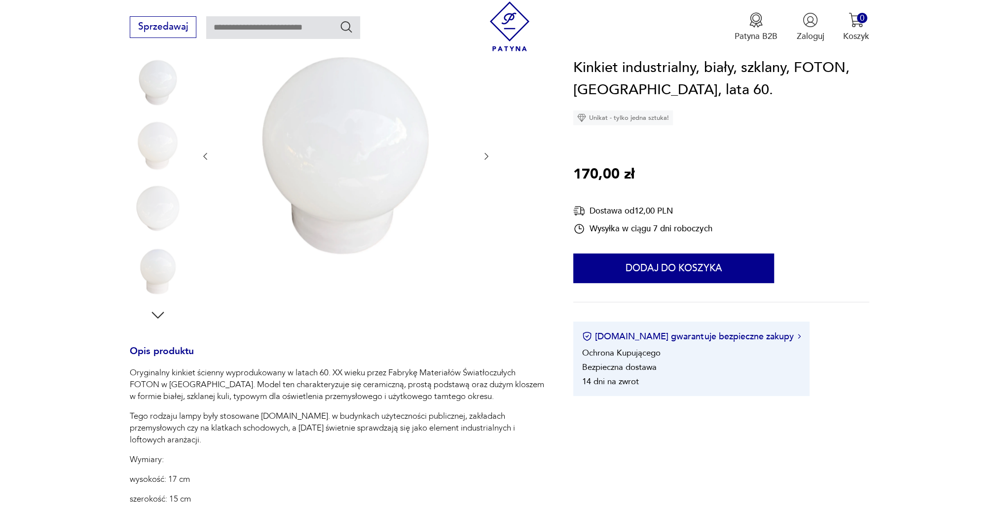
click at [157, 312] on icon "button" at bounding box center [158, 315] width 18 height 18
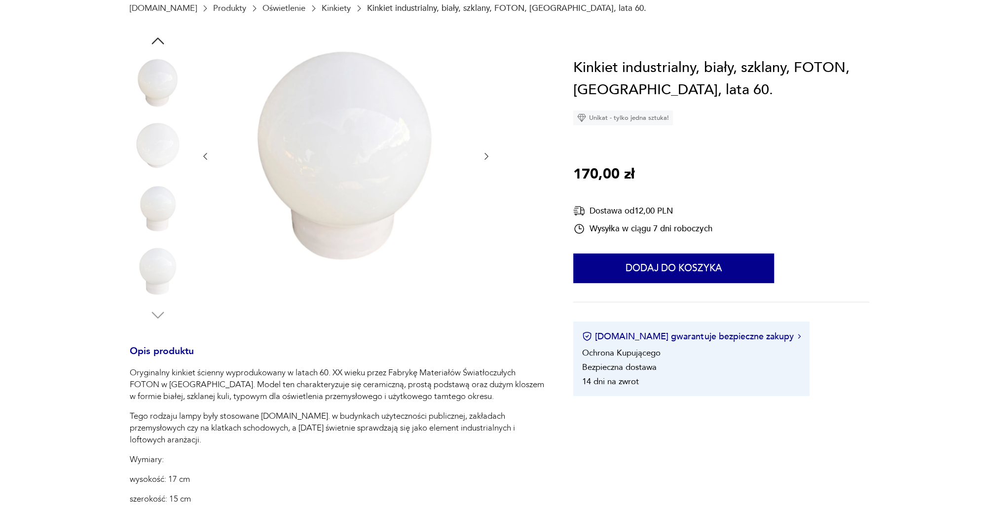
scroll to position [0, 0]
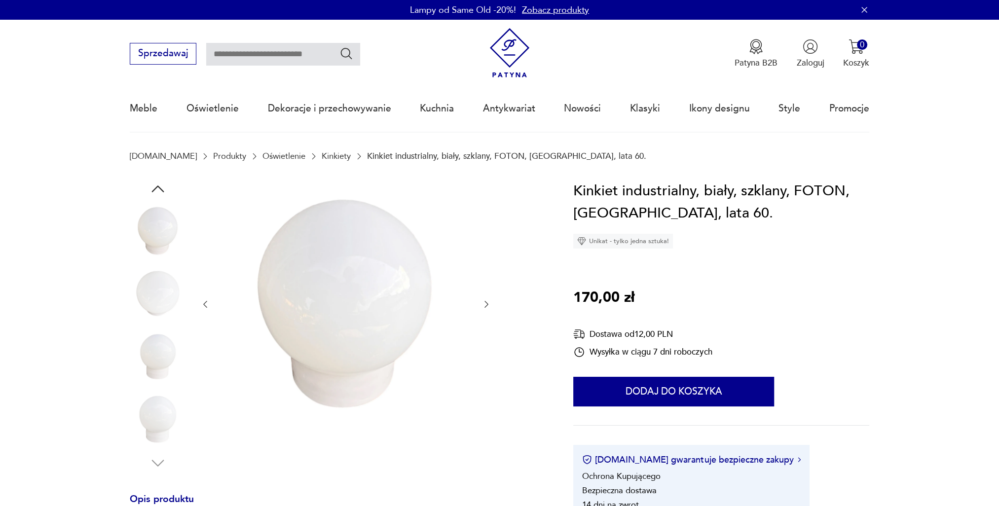
click at [156, 190] on icon "button" at bounding box center [158, 189] width 18 height 18
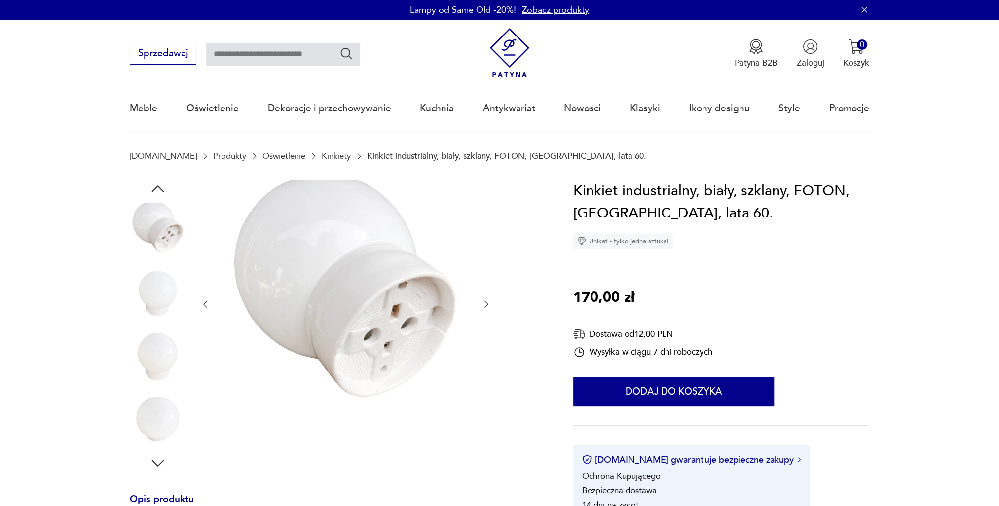
click at [156, 190] on icon "button" at bounding box center [158, 189] width 18 height 18
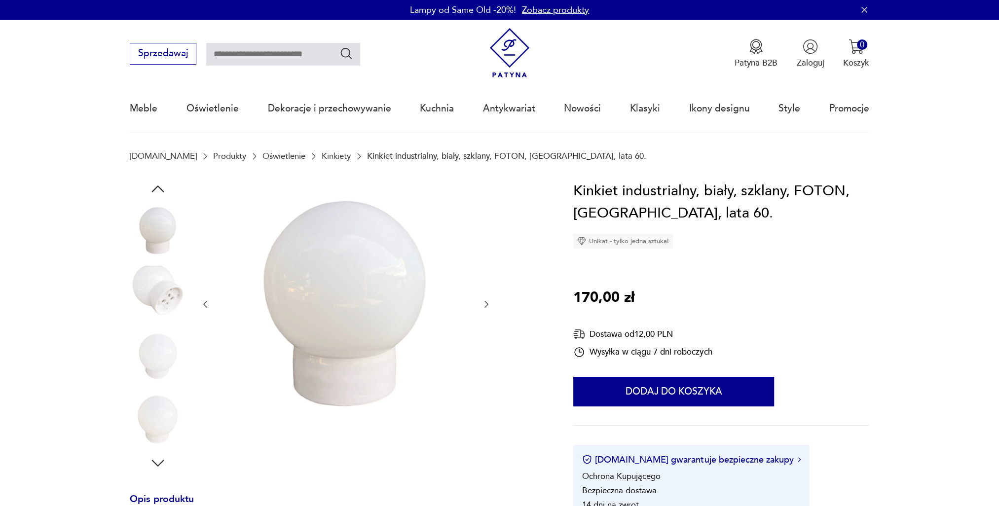
click at [156, 190] on icon "button" at bounding box center [158, 189] width 18 height 18
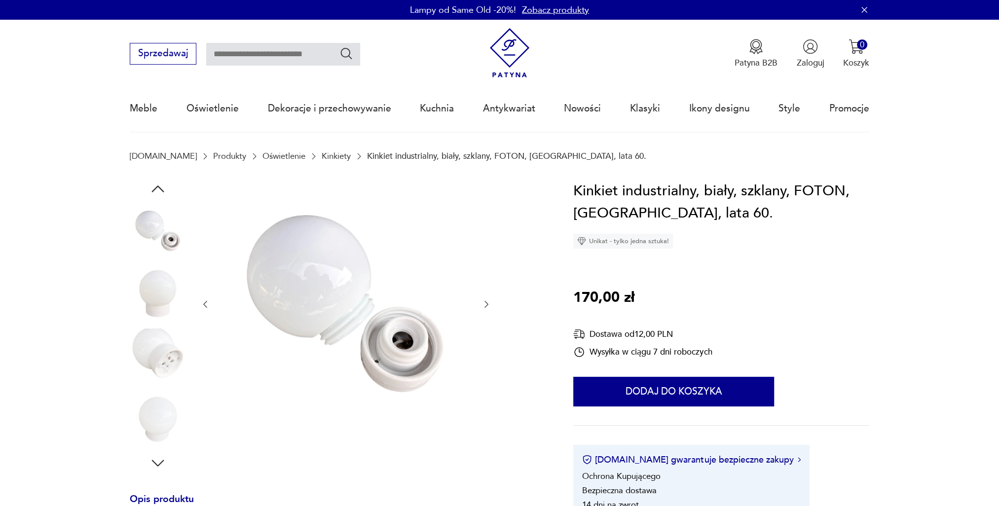
click at [161, 354] on img at bounding box center [158, 357] width 56 height 56
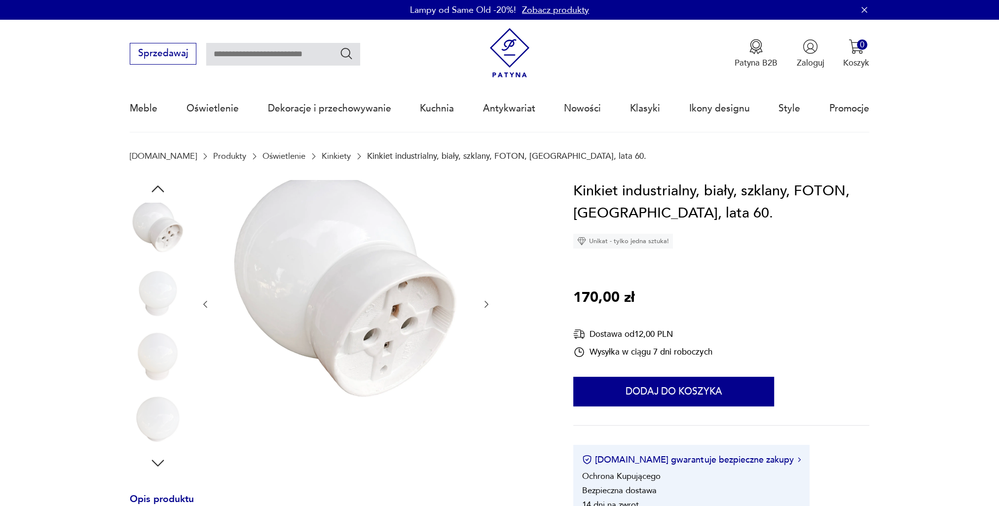
click at [153, 188] on icon "button" at bounding box center [158, 189] width 18 height 18
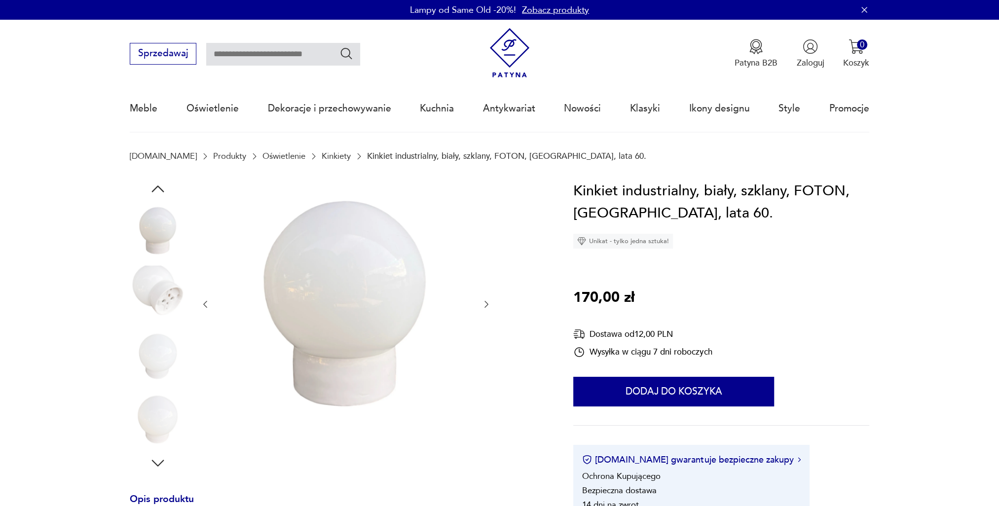
click at [153, 188] on icon "button" at bounding box center [158, 189] width 18 height 18
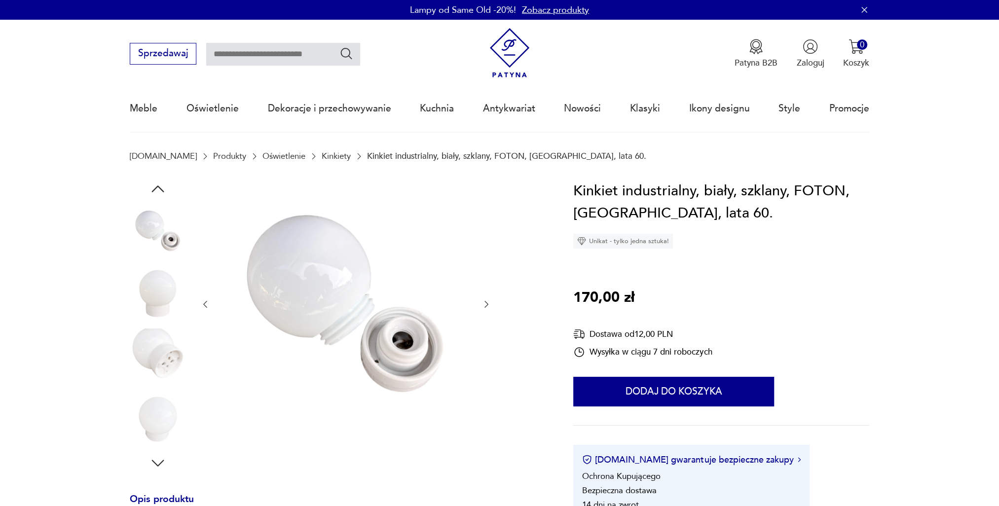
click at [160, 232] on img at bounding box center [158, 231] width 56 height 56
click at [405, 345] on img at bounding box center [345, 303] width 247 height 247
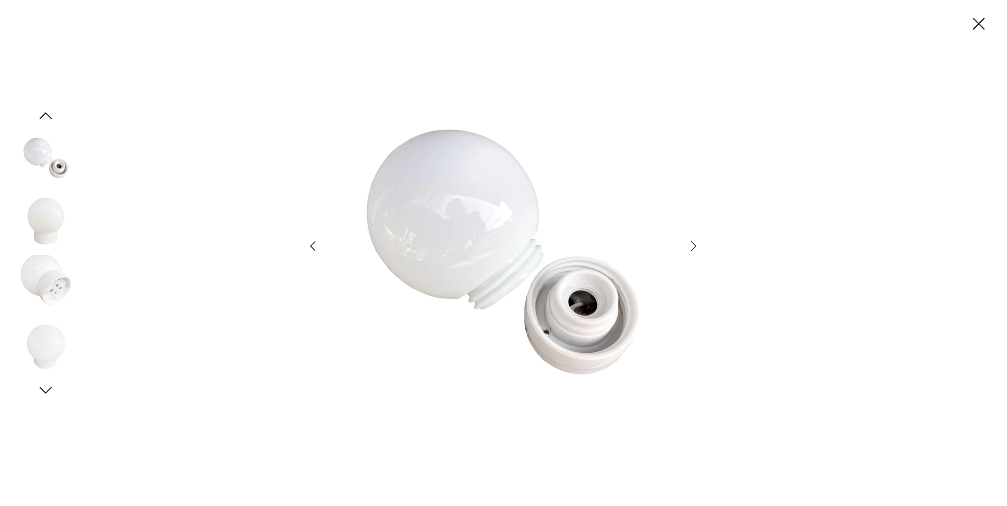
click at [977, 21] on icon "button" at bounding box center [978, 23] width 21 height 21
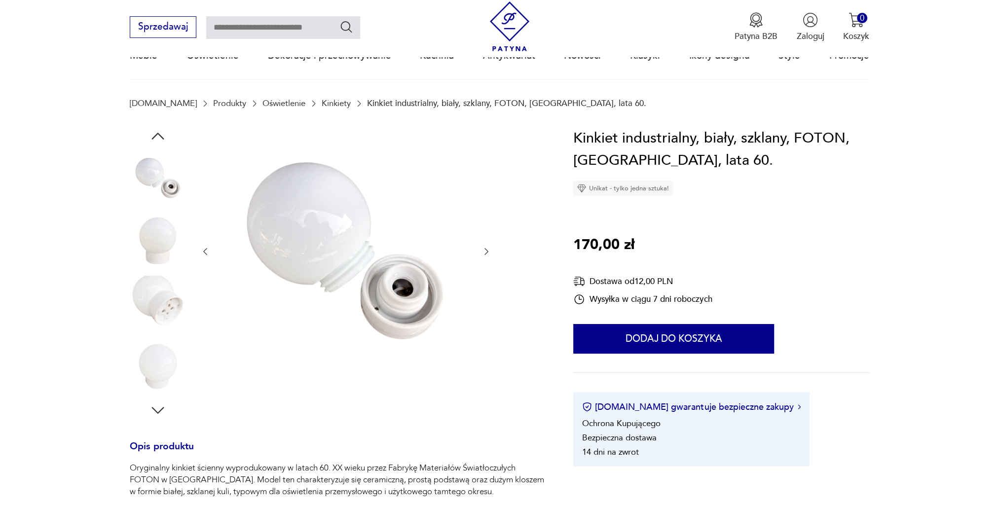
scroll to position [49, 0]
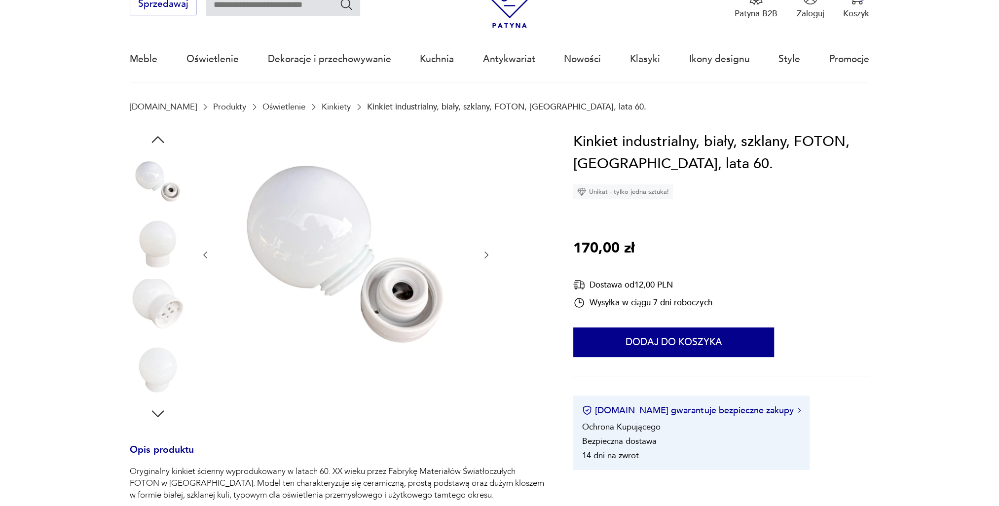
click at [156, 254] on img at bounding box center [158, 244] width 56 height 56
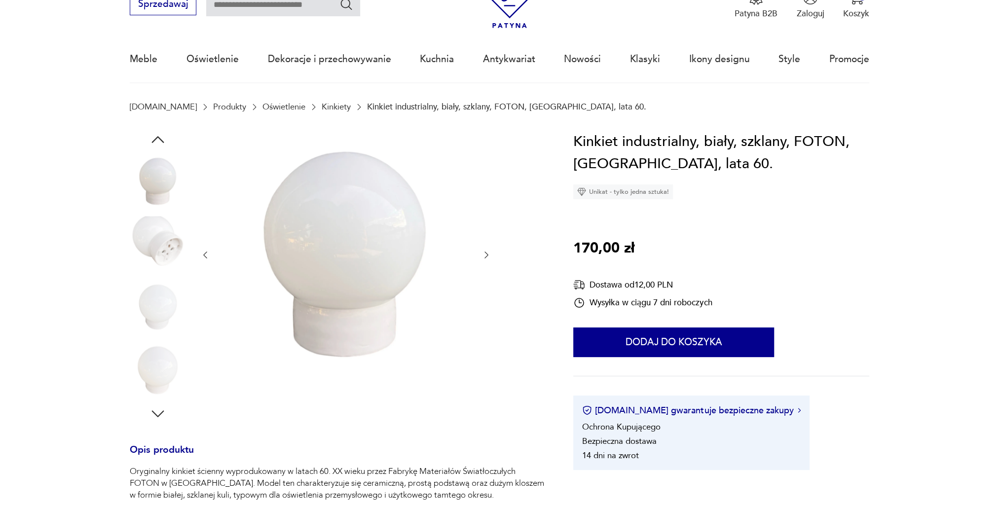
click at [154, 258] on img at bounding box center [158, 244] width 56 height 56
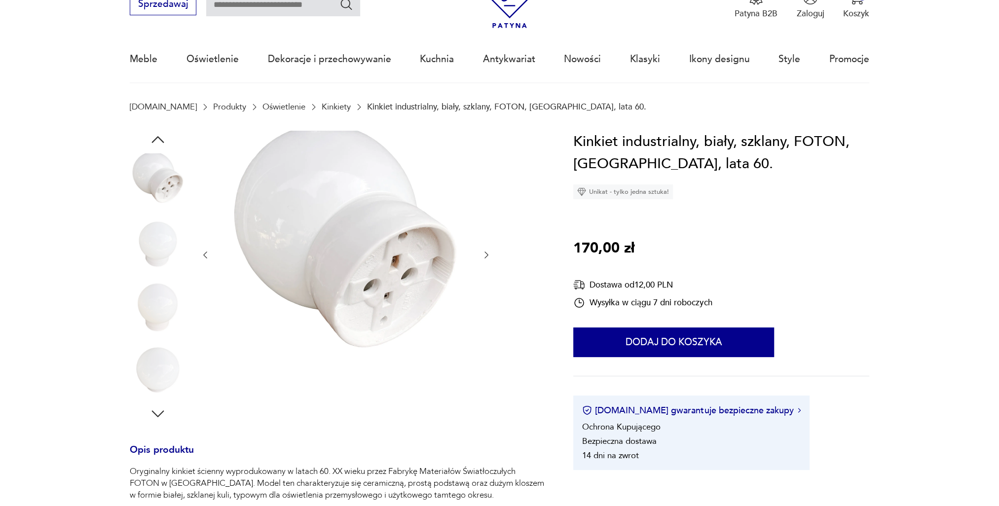
click at [161, 297] on img at bounding box center [158, 307] width 56 height 56
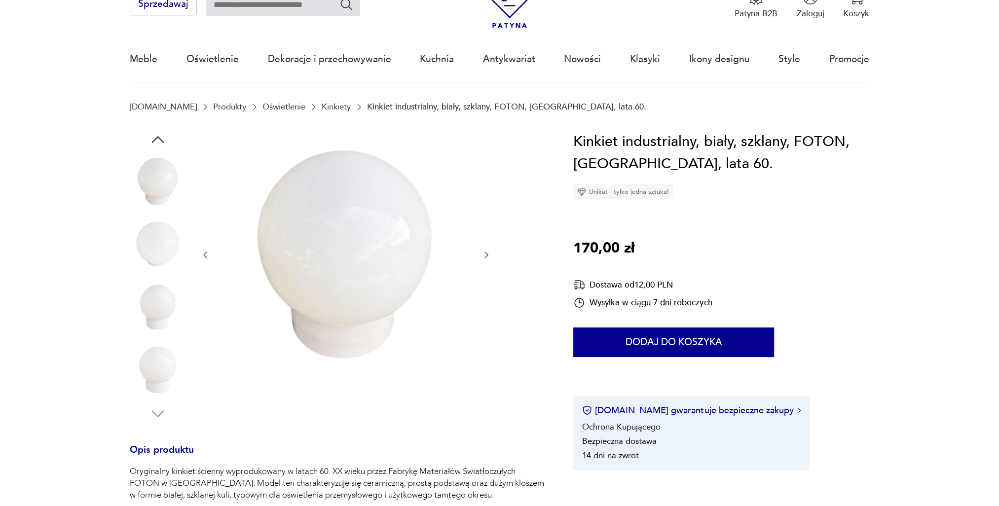
click at [156, 369] on img at bounding box center [158, 370] width 56 height 56
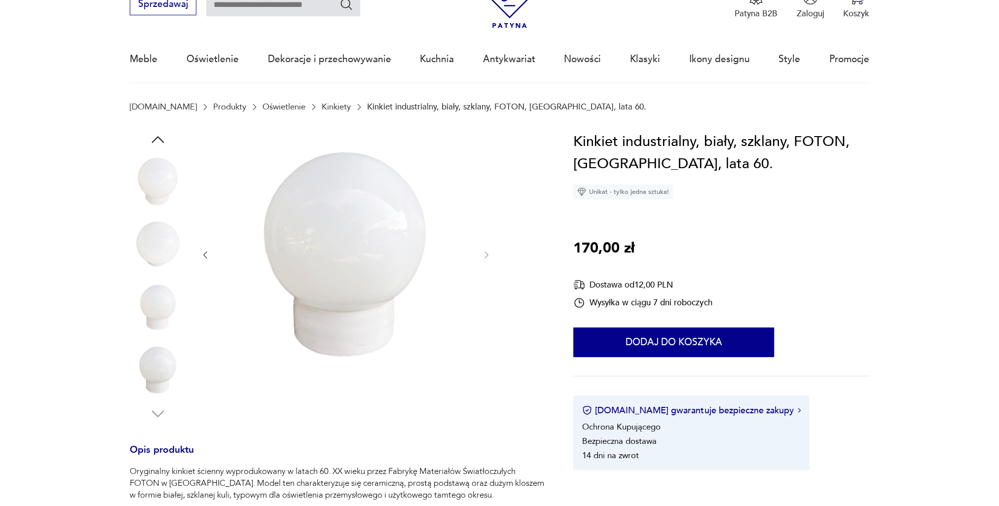
click at [208, 258] on icon "button" at bounding box center [205, 255] width 10 height 10
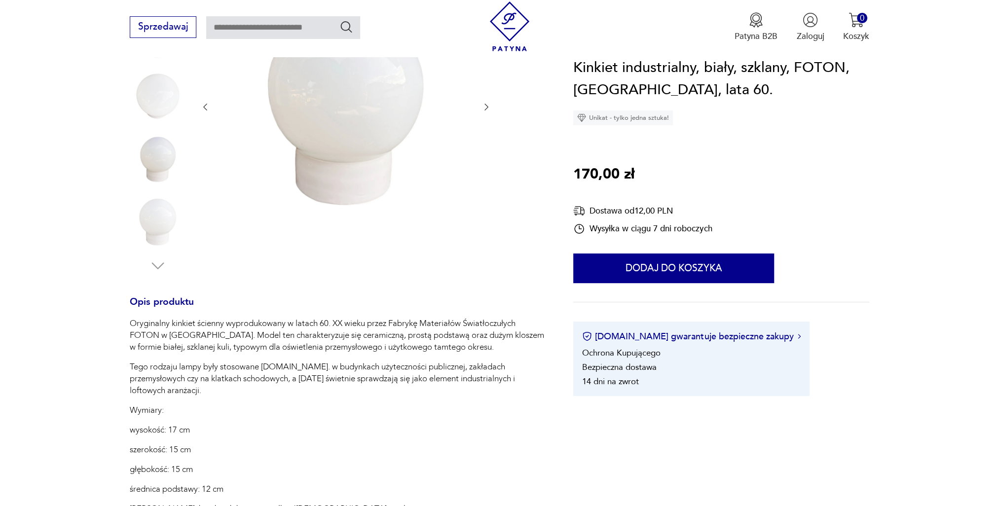
scroll to position [99, 0]
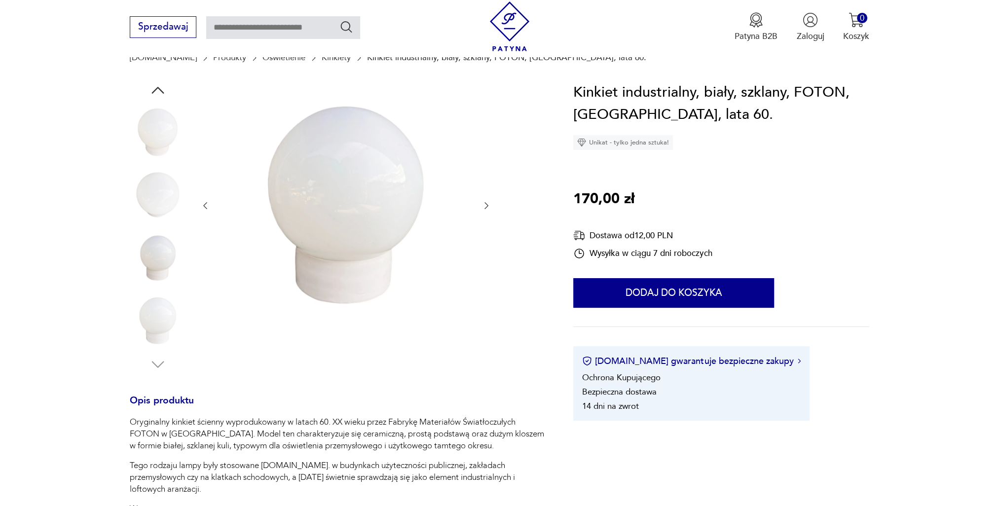
click at [163, 267] on img at bounding box center [158, 258] width 56 height 56
click at [166, 205] on img at bounding box center [158, 195] width 56 height 56
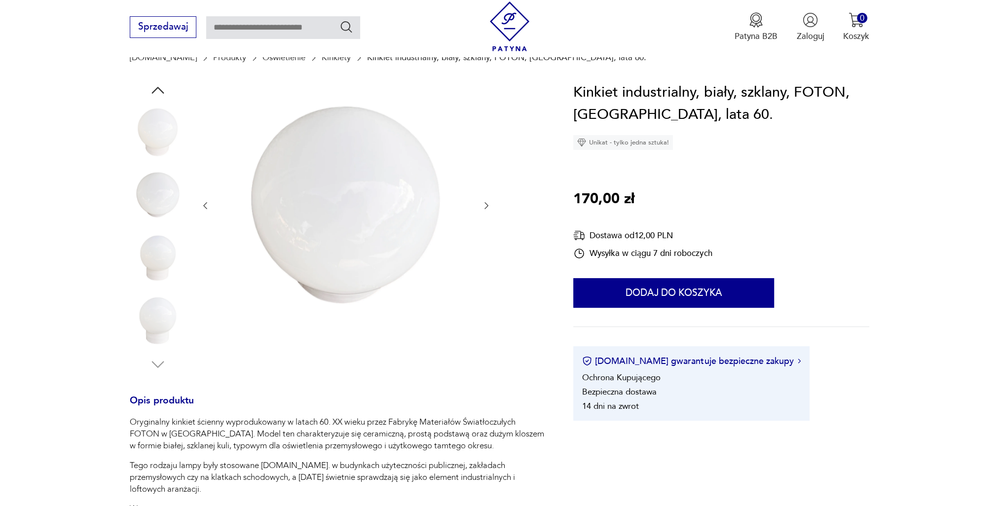
click at [162, 141] on img at bounding box center [158, 132] width 56 height 56
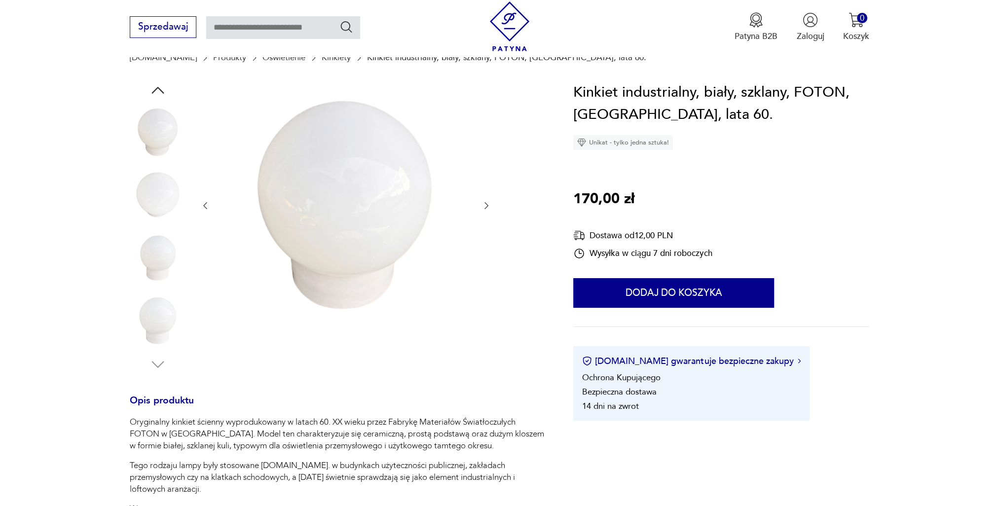
click at [154, 188] on img at bounding box center [158, 195] width 56 height 56
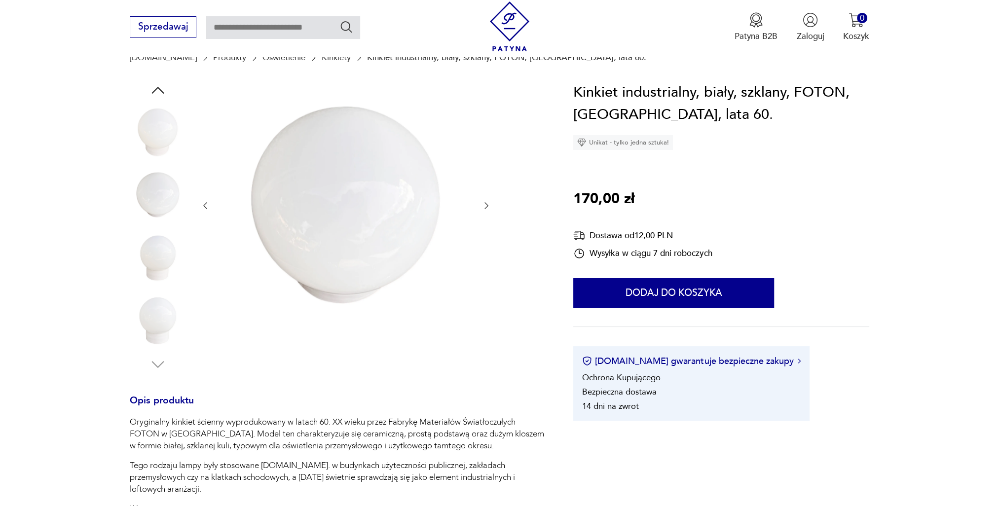
click at [158, 242] on img at bounding box center [158, 258] width 56 height 56
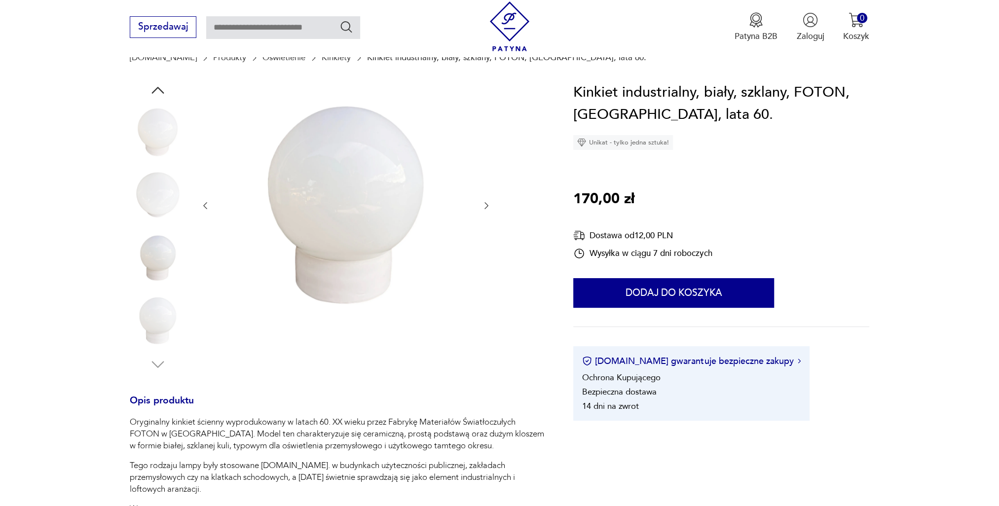
click at [165, 313] on img at bounding box center [158, 321] width 56 height 56
click at [205, 206] on icon "button" at bounding box center [205, 206] width 10 height 10
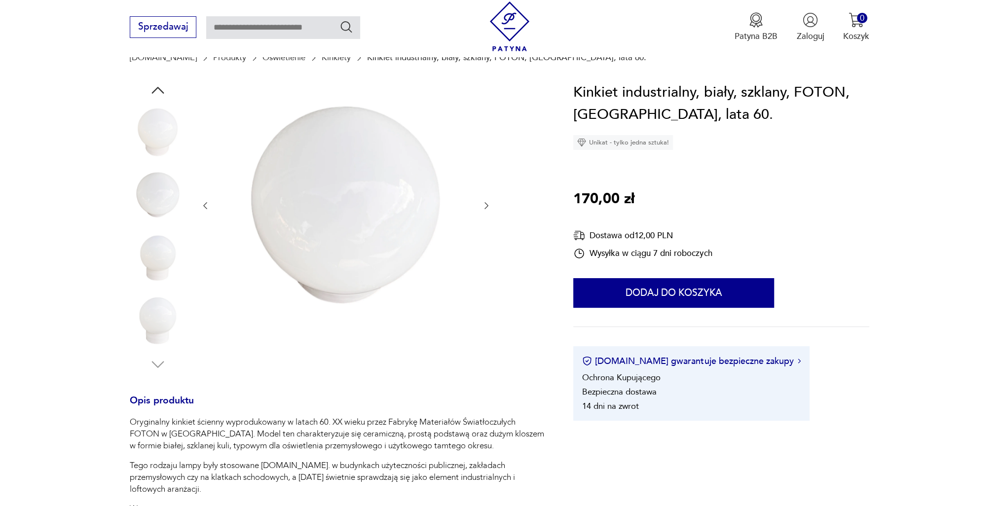
click at [205, 206] on icon "button" at bounding box center [205, 206] width 10 height 10
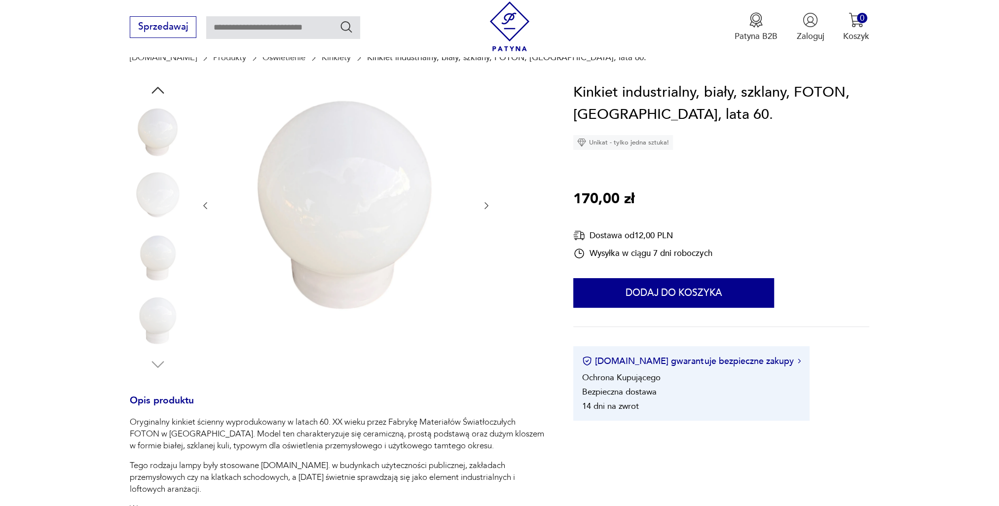
click at [153, 192] on img at bounding box center [158, 195] width 56 height 56
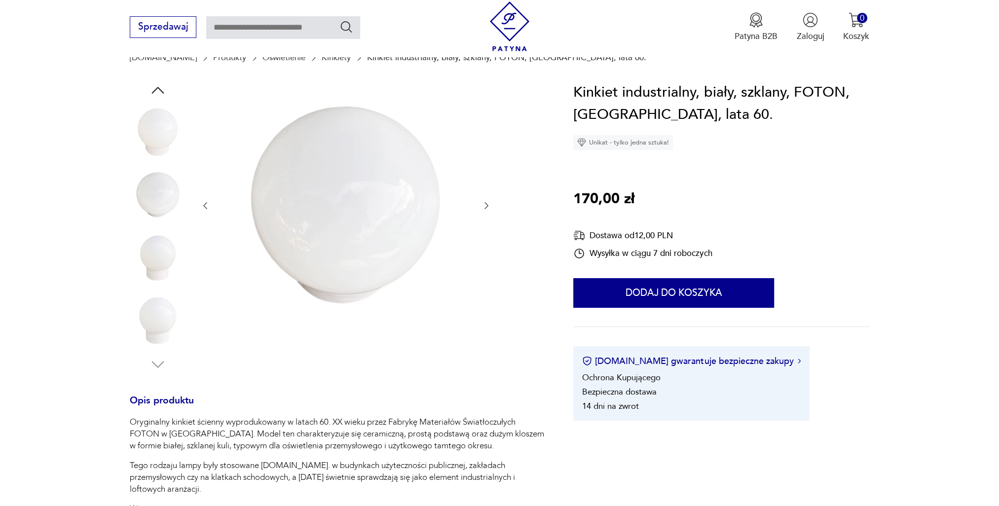
click at [152, 249] on img at bounding box center [158, 258] width 56 height 56
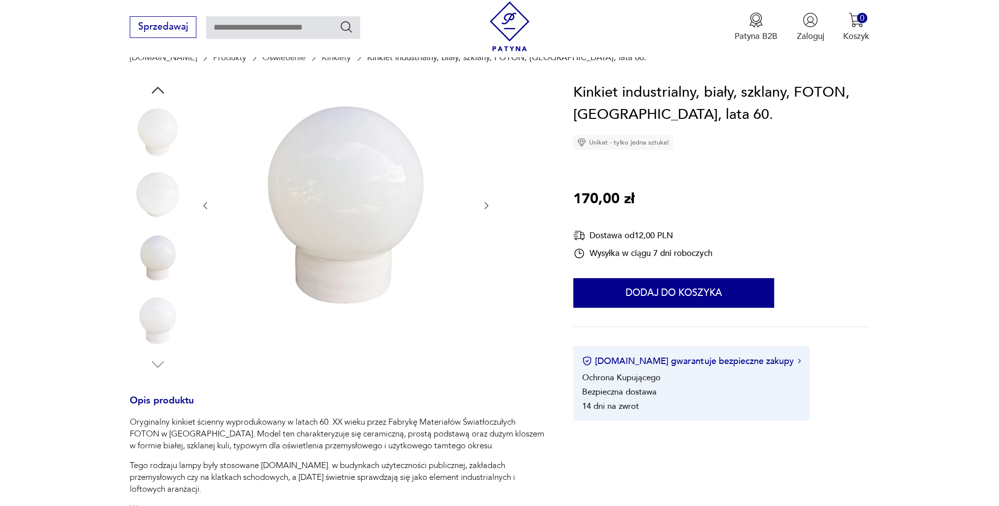
click at [159, 316] on img at bounding box center [158, 321] width 56 height 56
click at [206, 208] on icon "button" at bounding box center [205, 206] width 4 height 7
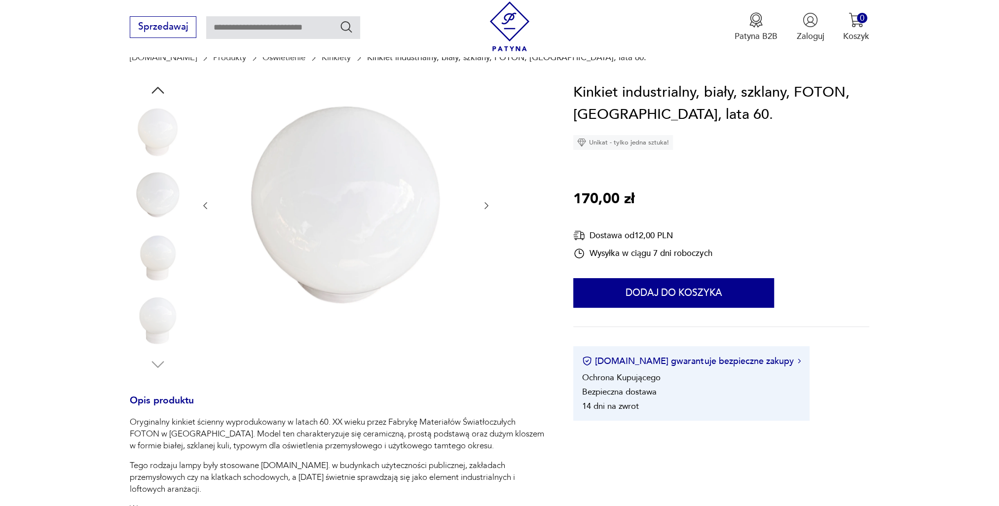
click at [206, 208] on icon "button" at bounding box center [205, 206] width 4 height 7
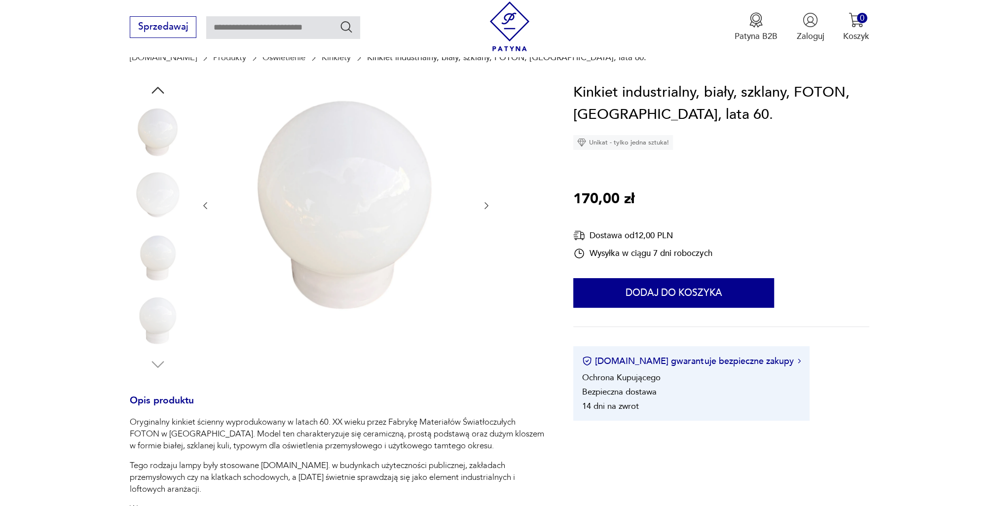
click at [206, 208] on icon "button" at bounding box center [205, 206] width 4 height 7
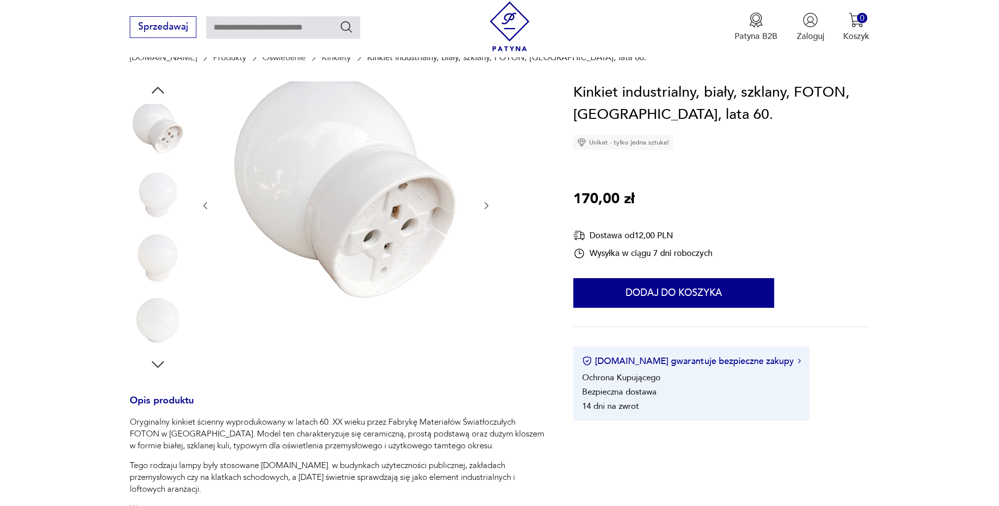
click at [206, 208] on icon "button" at bounding box center [205, 206] width 4 height 7
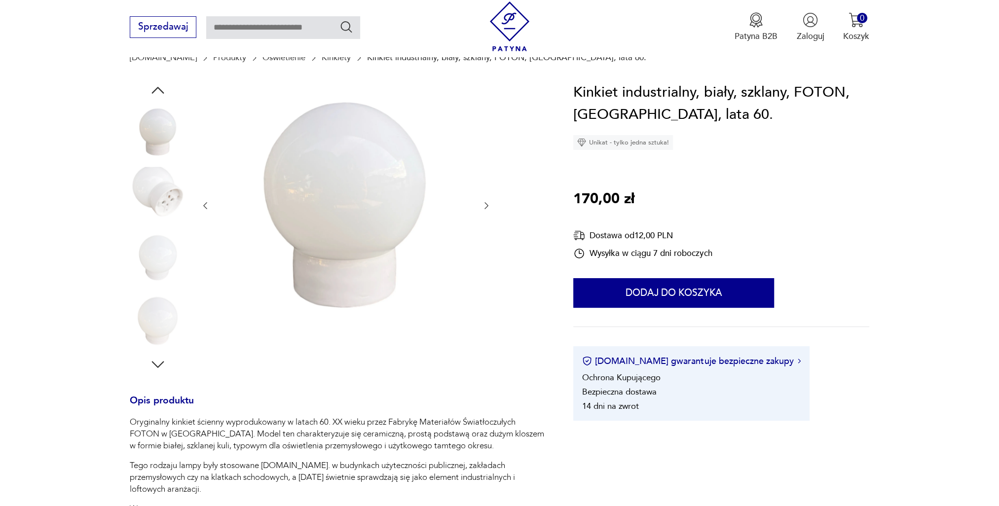
click at [206, 208] on icon "button" at bounding box center [205, 206] width 4 height 7
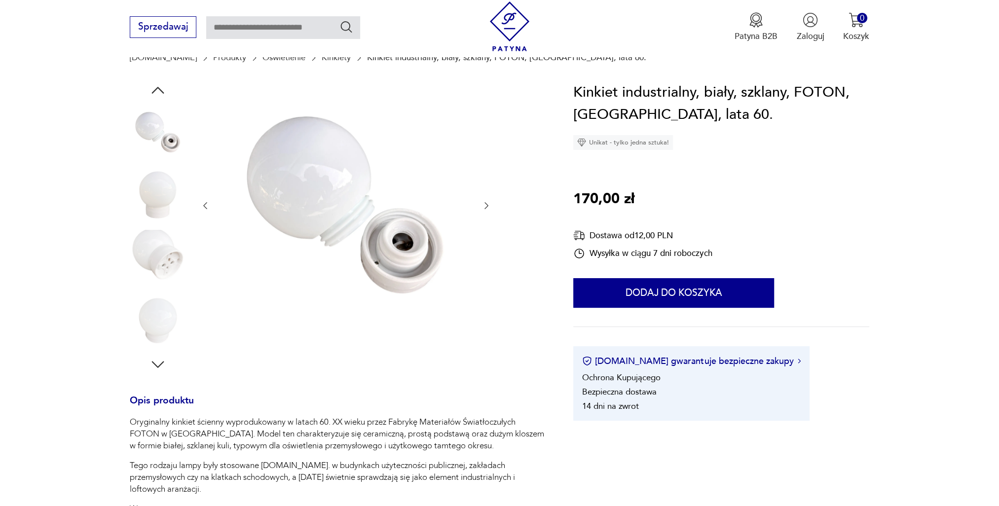
click at [206, 208] on icon "button" at bounding box center [205, 206] width 4 height 7
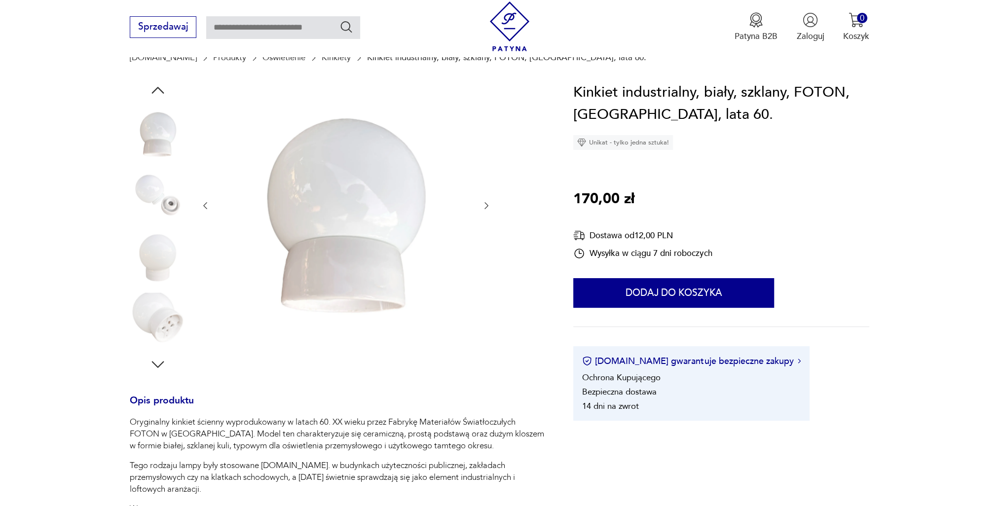
click at [343, 221] on img at bounding box center [345, 204] width 247 height 247
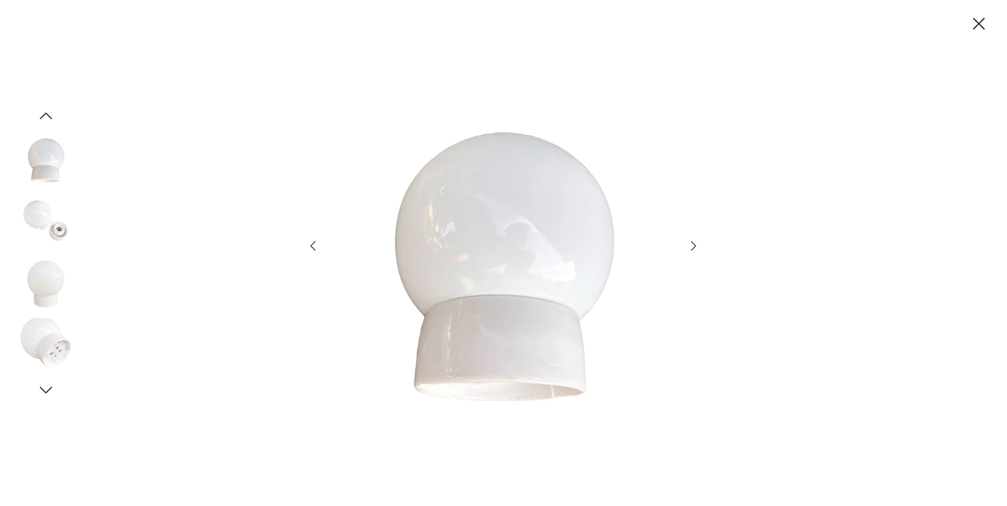
click at [980, 22] on icon "button" at bounding box center [978, 24] width 12 height 12
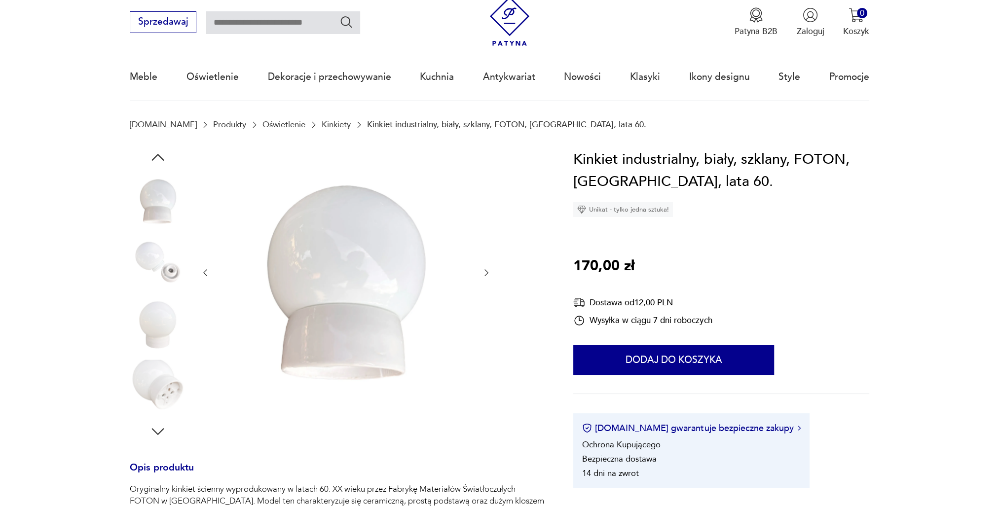
scroll to position [49, 0]
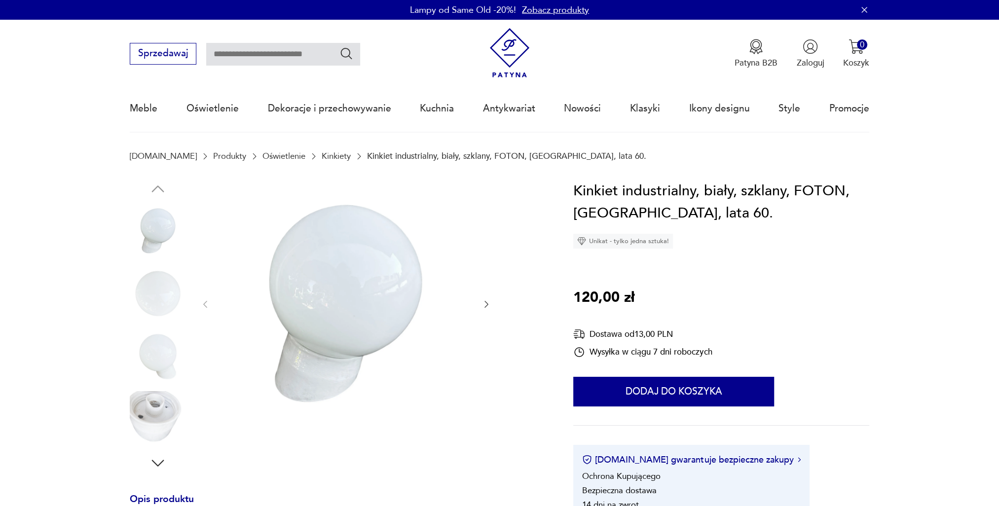
click at [154, 411] on img at bounding box center [158, 419] width 56 height 56
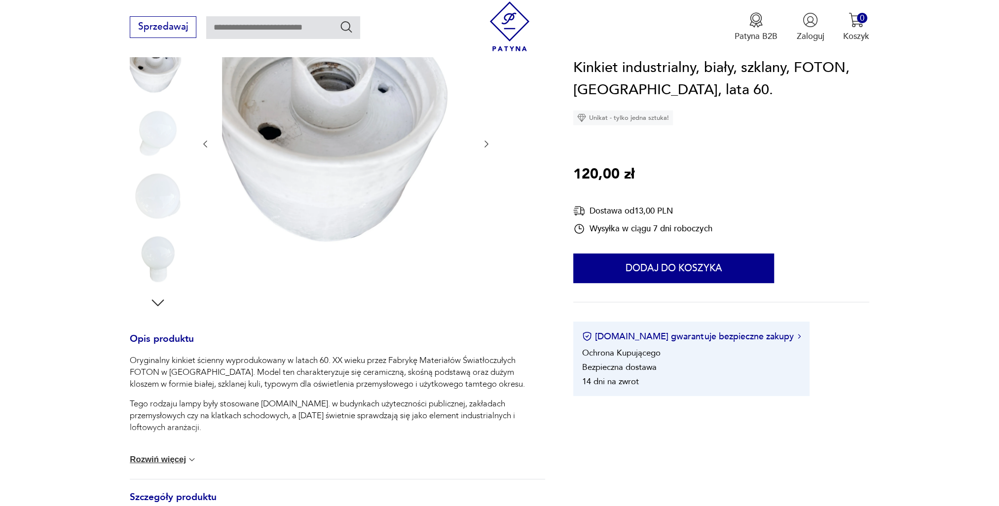
scroll to position [99, 0]
